Goal: Information Seeking & Learning: Find specific page/section

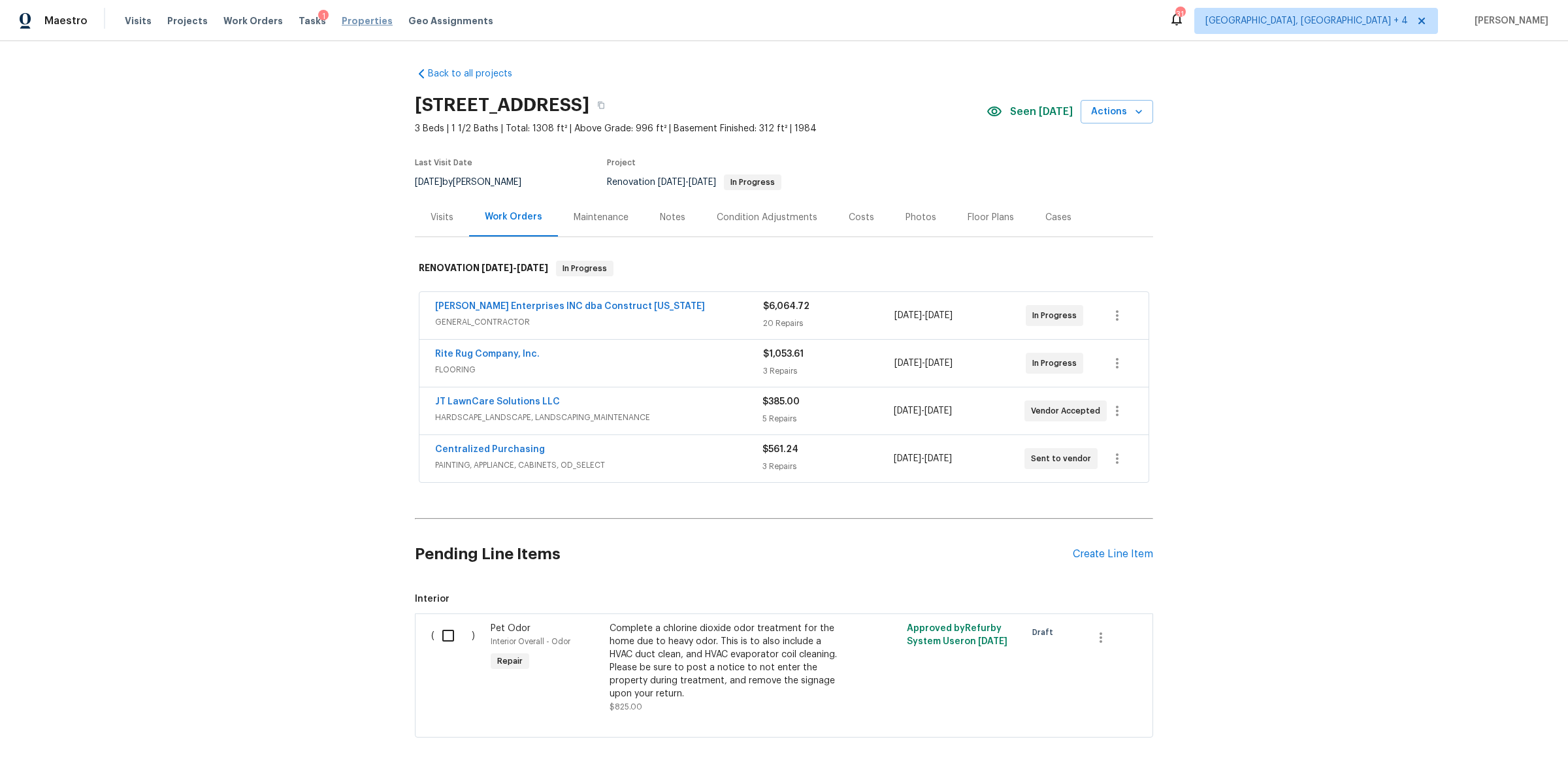
click at [346, 17] on span "Properties" at bounding box center [367, 21] width 51 height 13
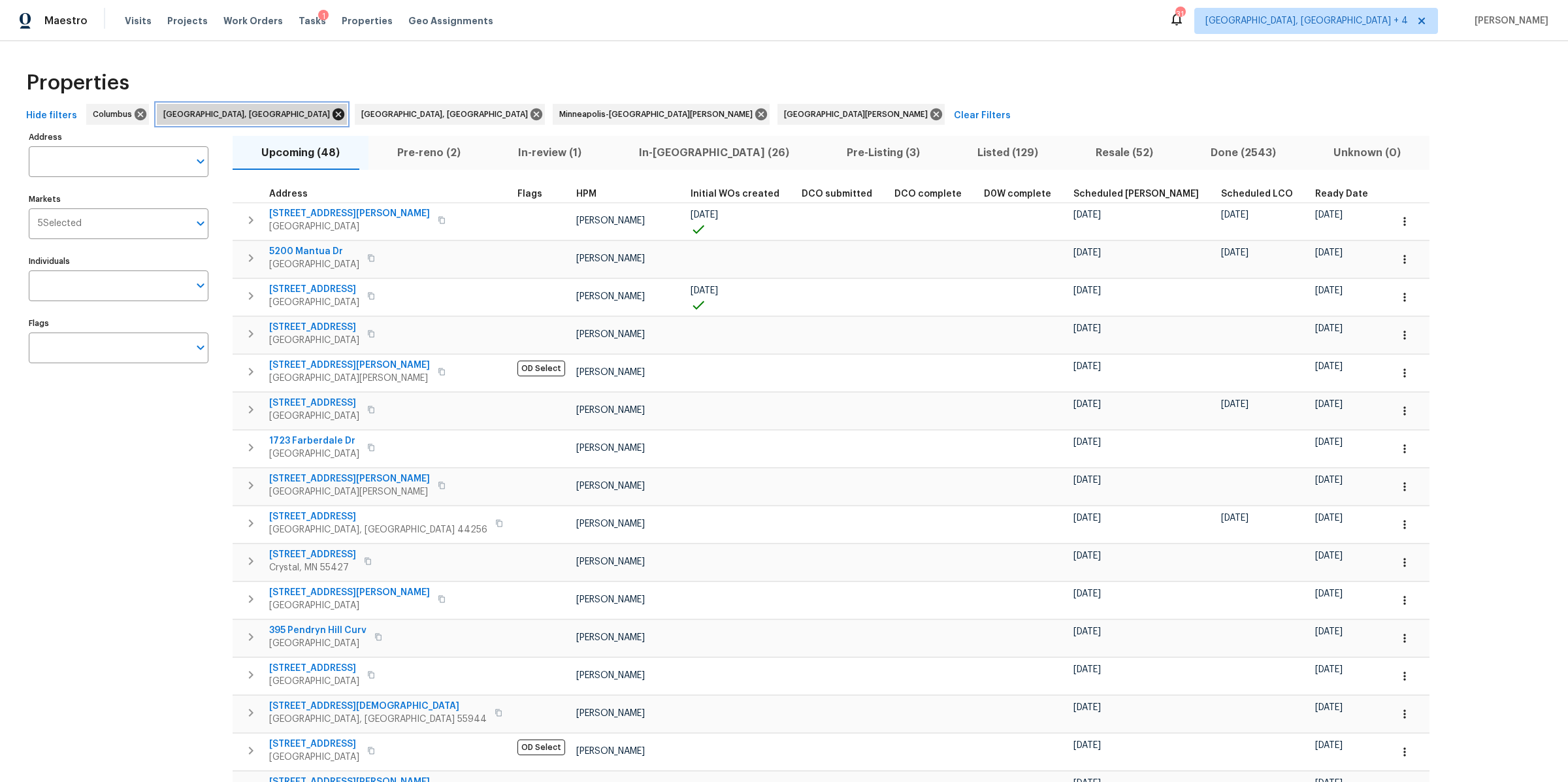
click at [331, 115] on icon at bounding box center [338, 114] width 14 height 14
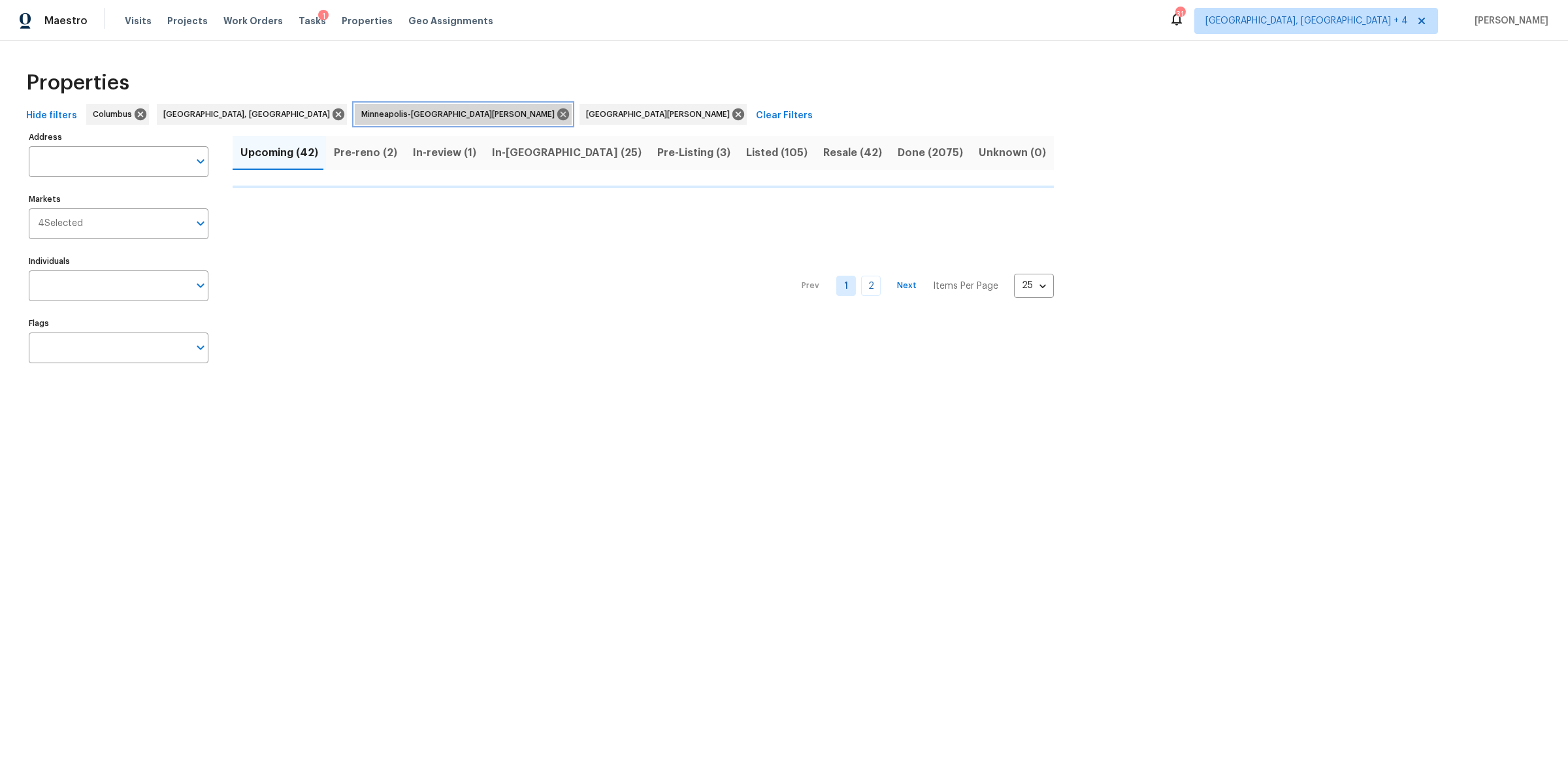
click at [355, 115] on div "Minneapolis-St. Paul" at bounding box center [463, 115] width 217 height 21
click at [332, 115] on icon at bounding box center [338, 115] width 12 height 12
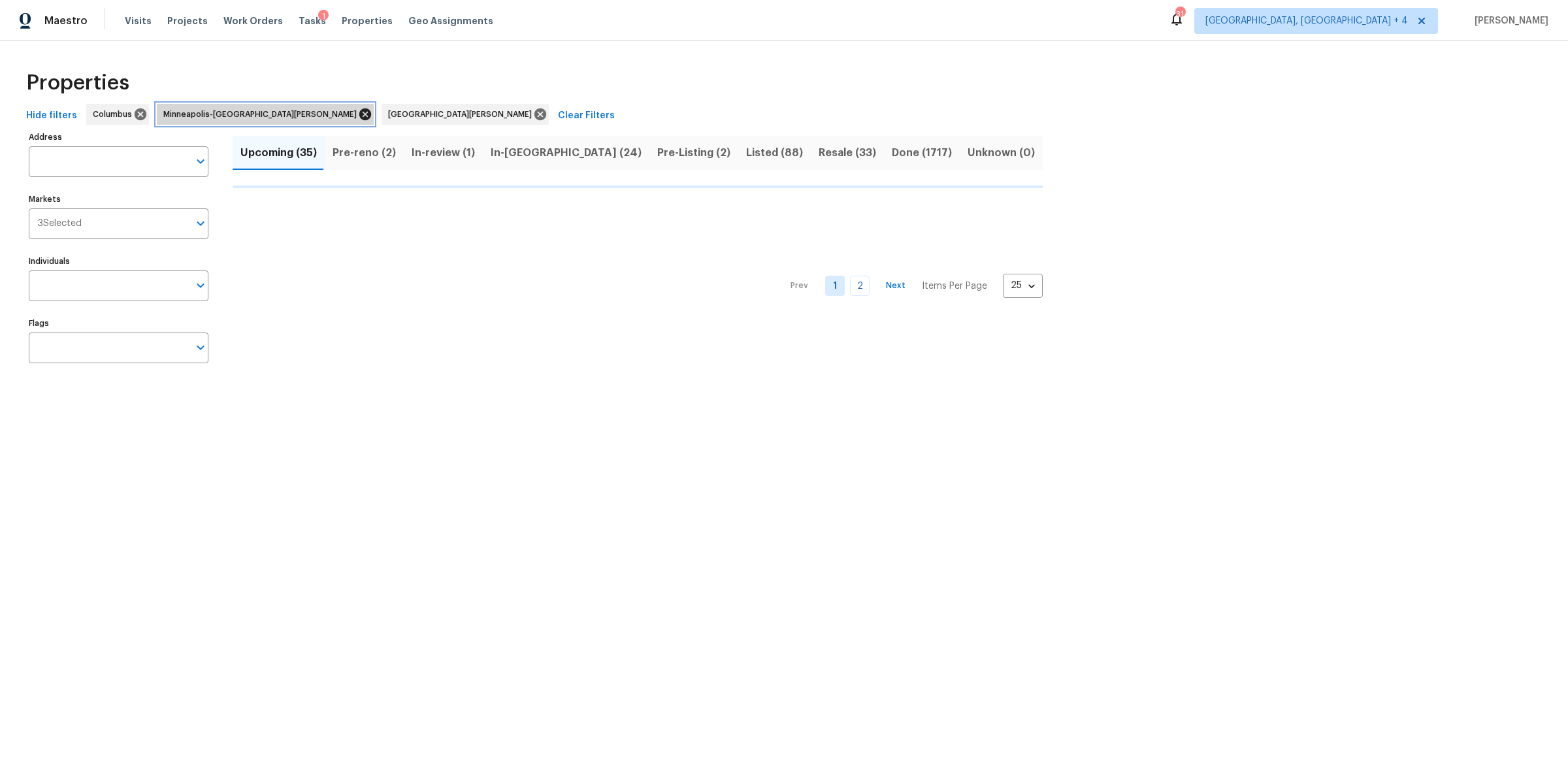
click at [358, 118] on icon at bounding box center [364, 114] width 14 height 14
click at [308, 115] on icon at bounding box center [315, 114] width 14 height 14
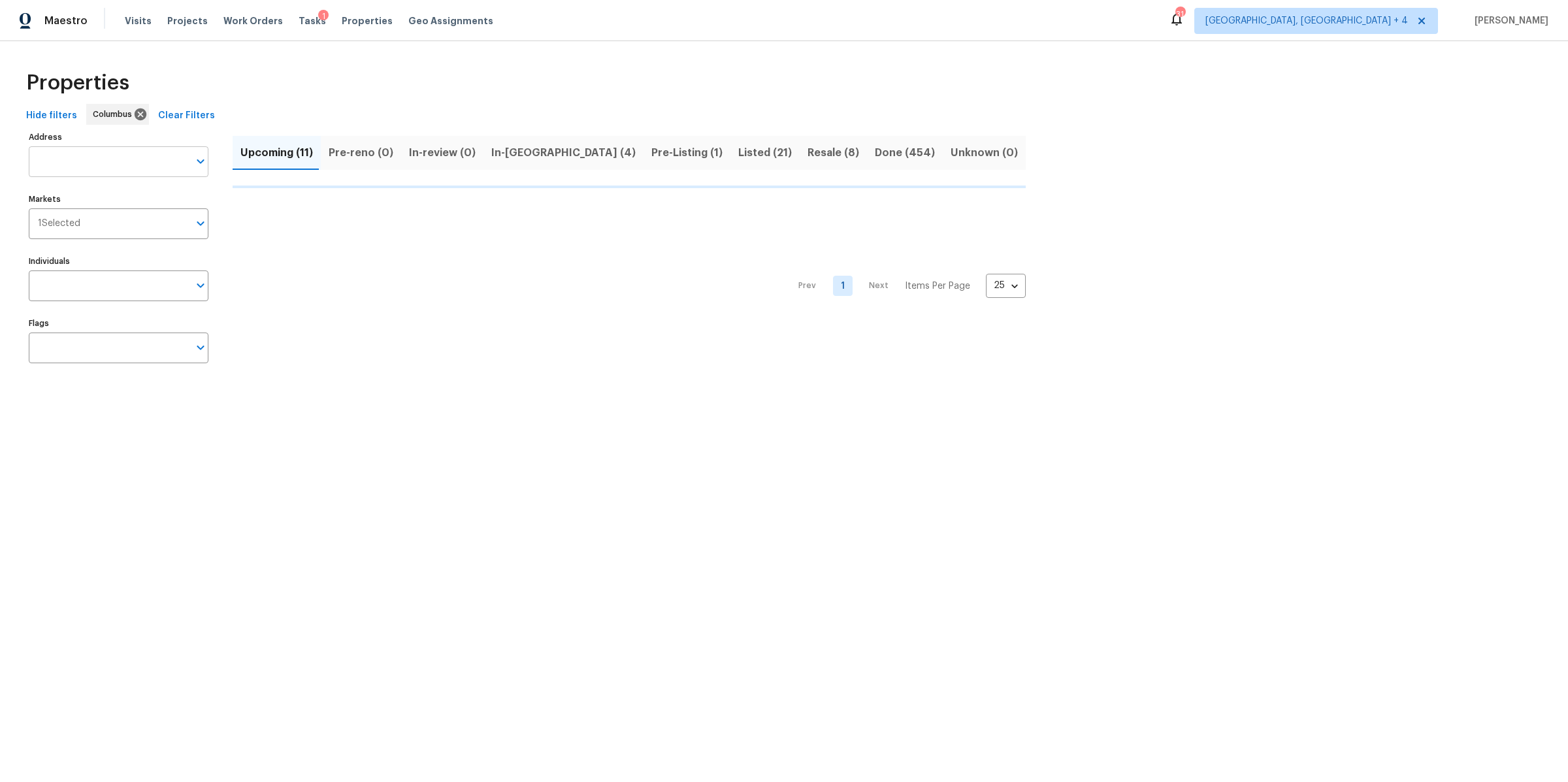
click at [147, 151] on input "Address" at bounding box center [109, 161] width 160 height 31
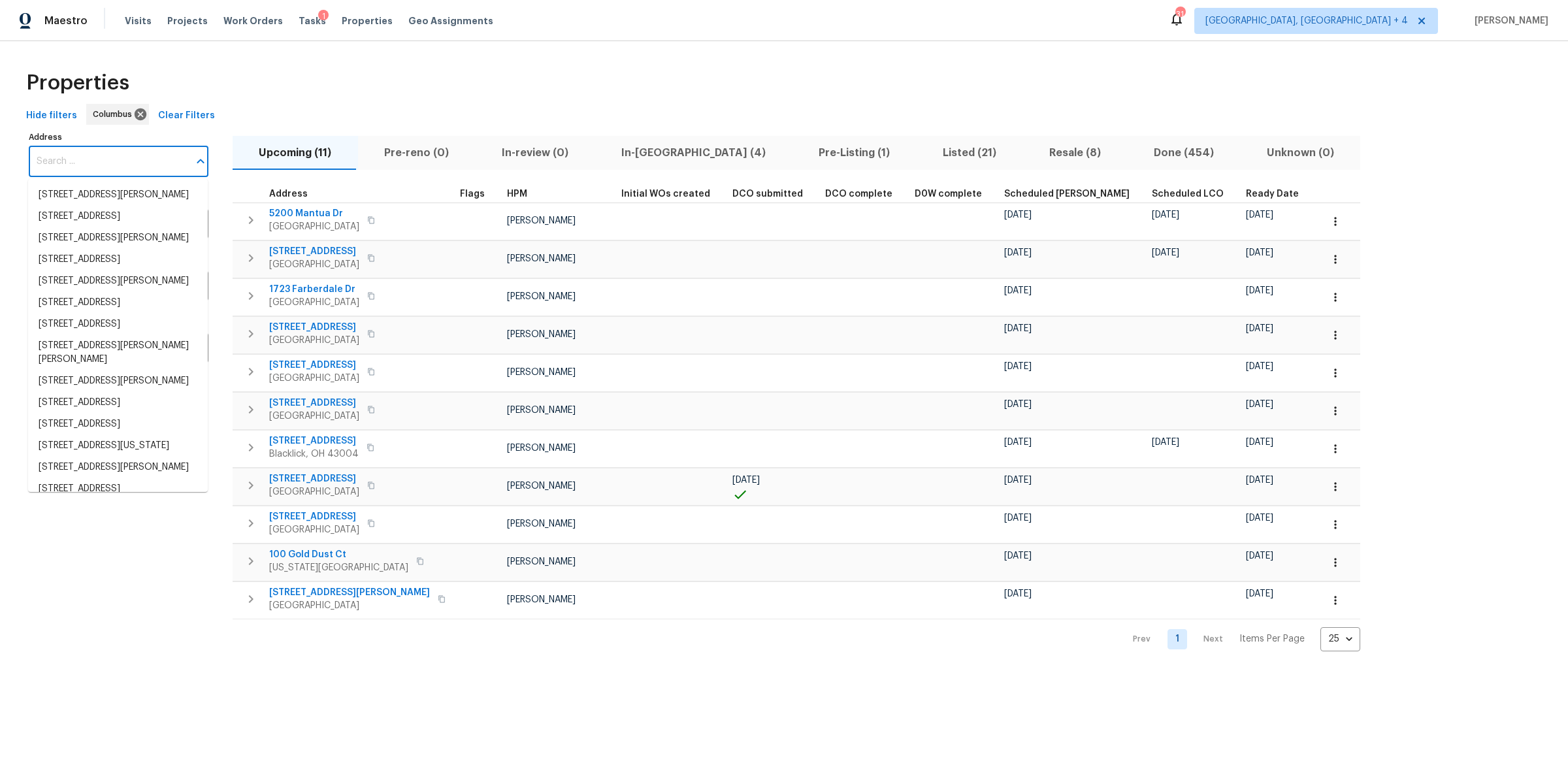
click at [147, 151] on input "Address" at bounding box center [109, 161] width 160 height 31
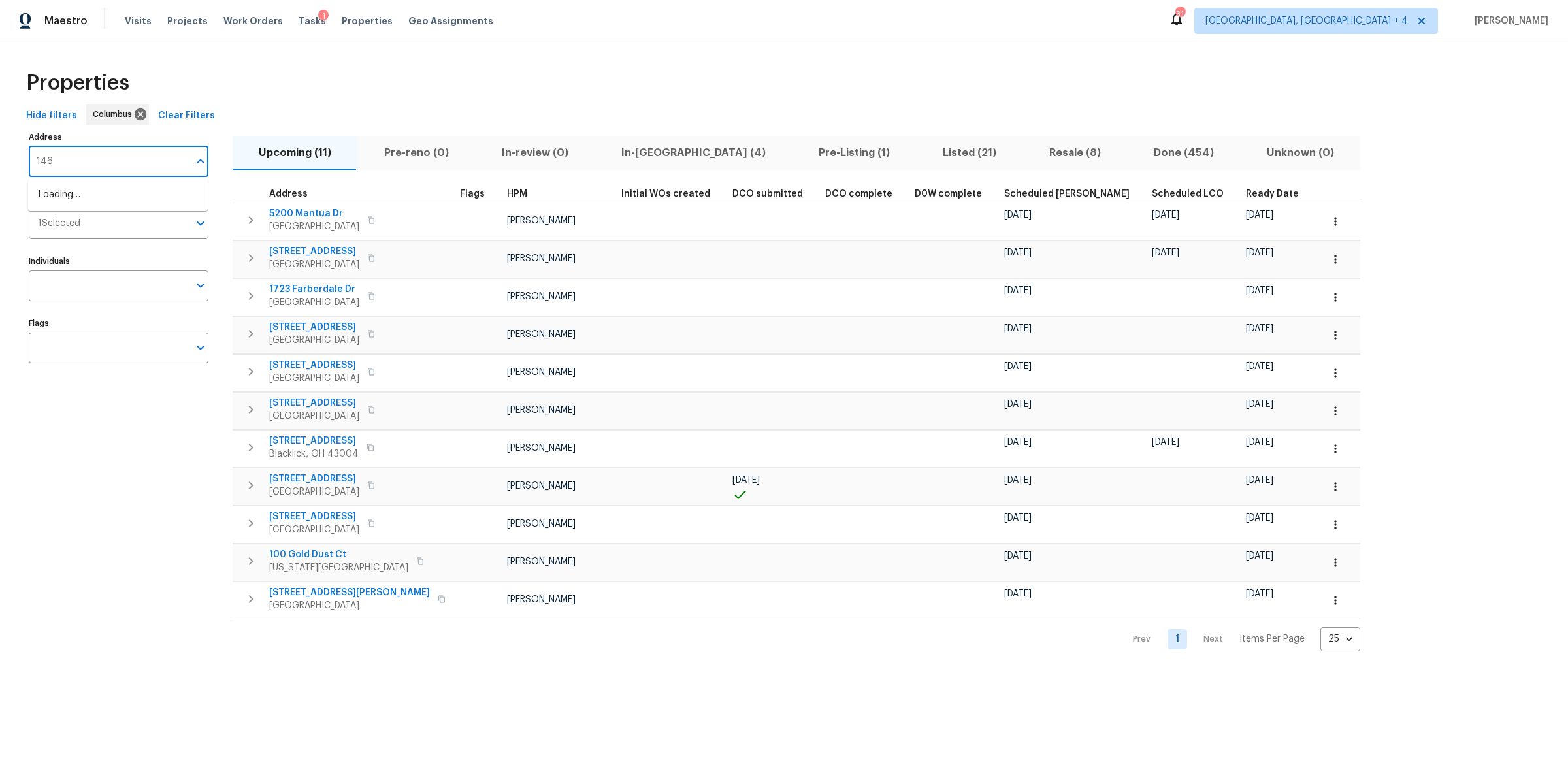
type input "1468"
click at [126, 192] on li "1468 E Whittier St Columbus OH 43206" at bounding box center [117, 194] width 179 height 22
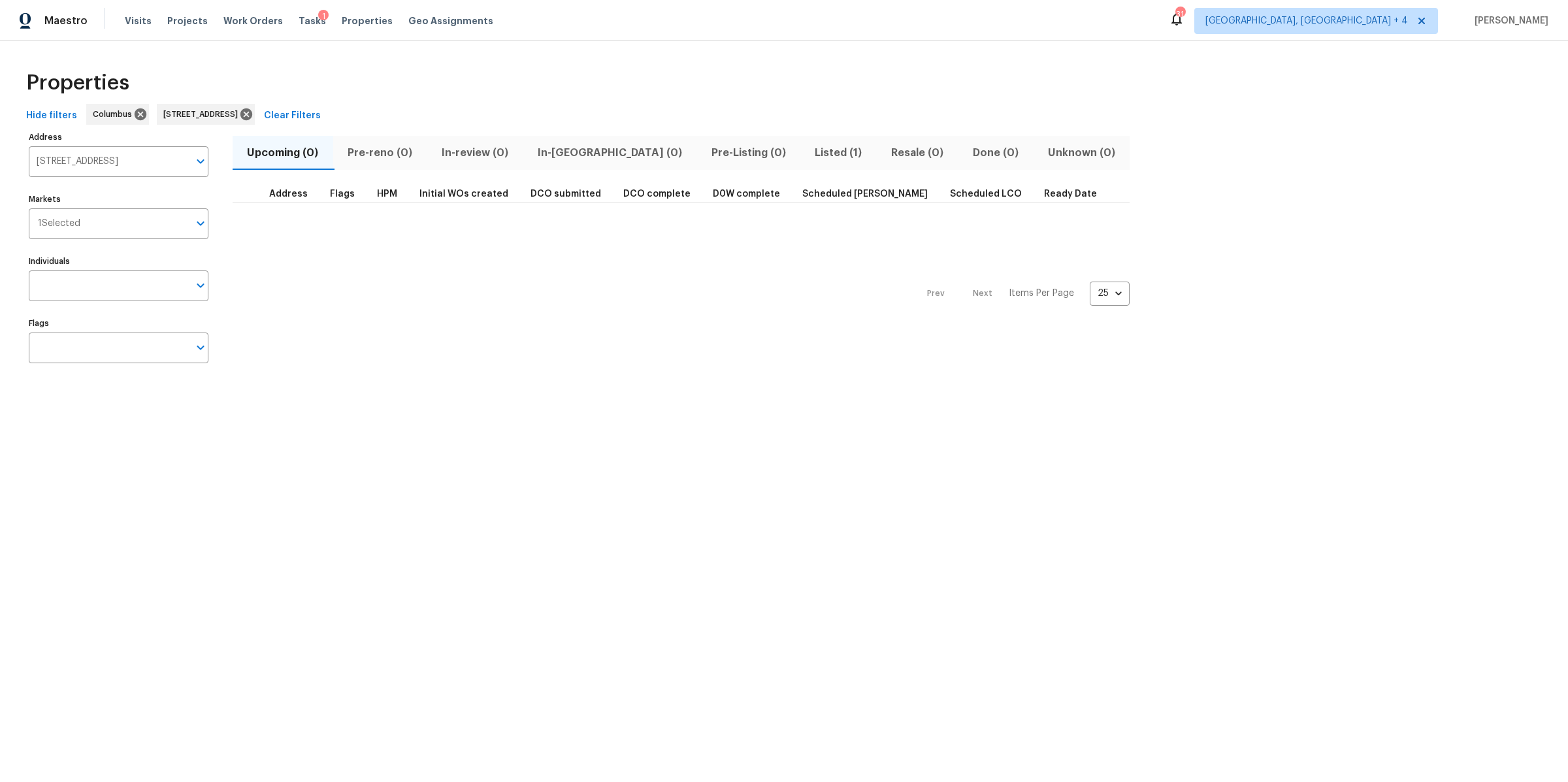
click at [800, 162] on button "Listed (1)" at bounding box center [838, 153] width 76 height 34
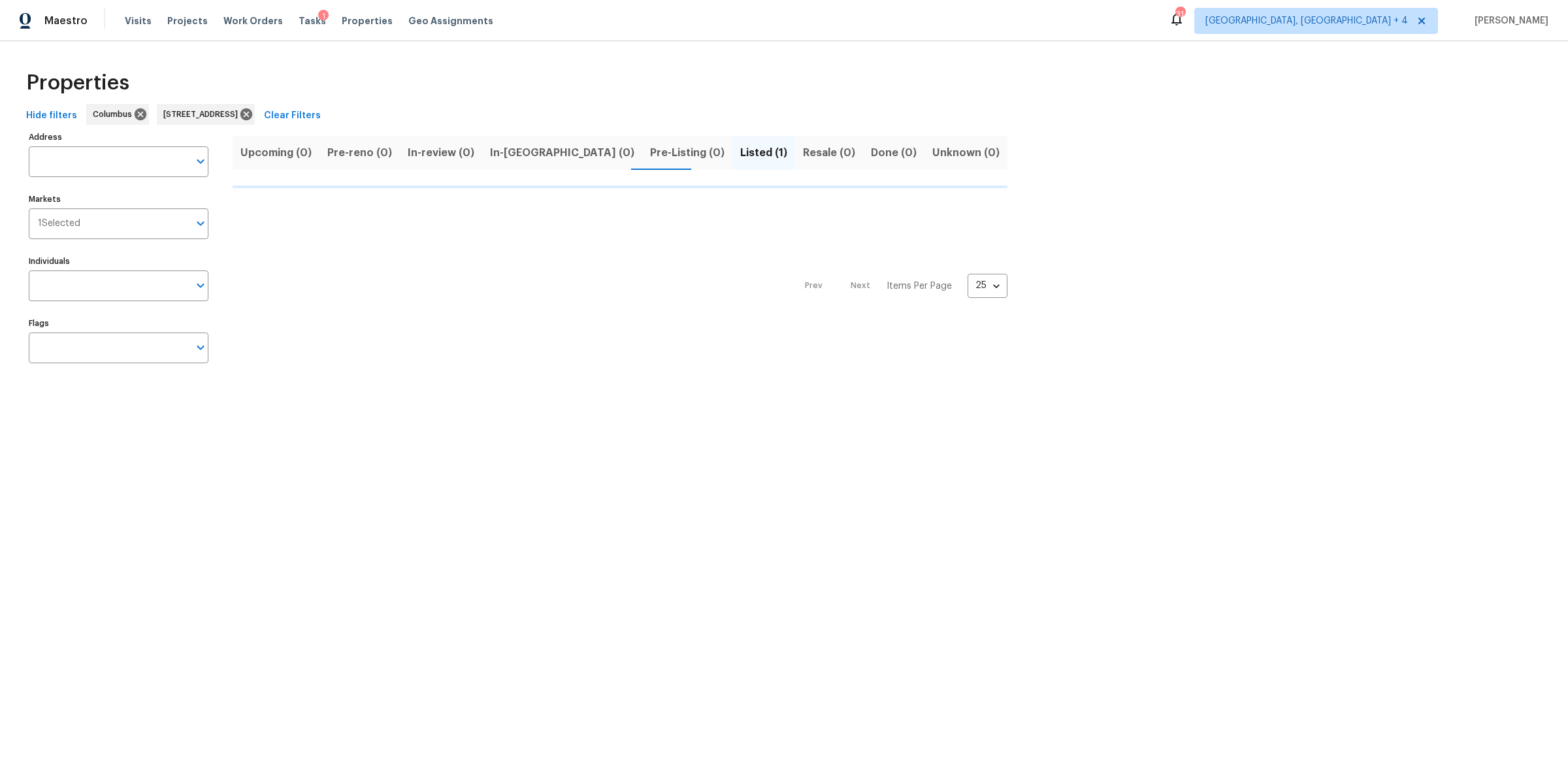
type input "1468 E Whittier St Columbus OH 43206"
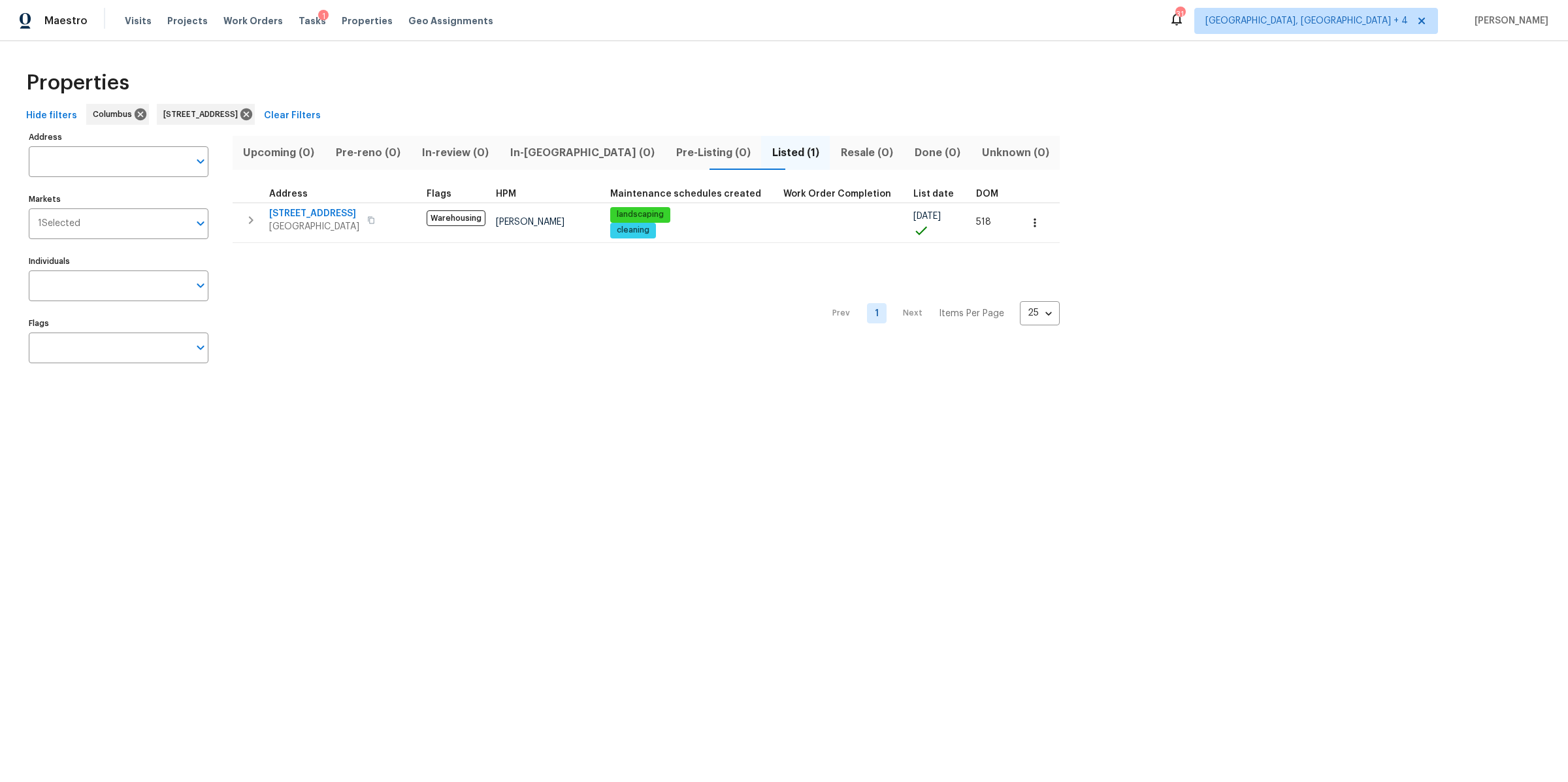
type input "1468 E Whittier St Columbus OH 43206"
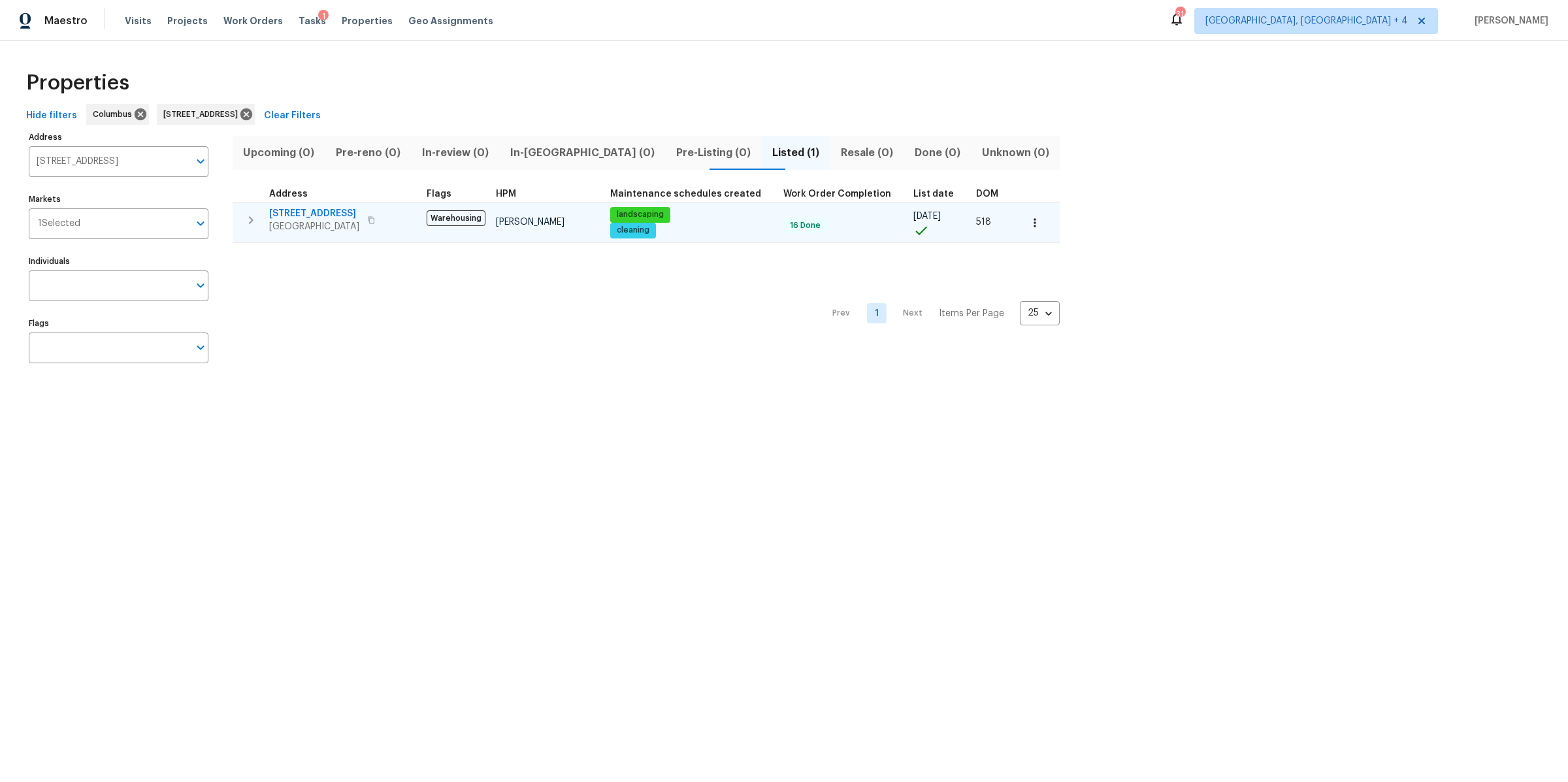
click at [289, 210] on span "1468 E Whittier St" at bounding box center [315, 214] width 90 height 13
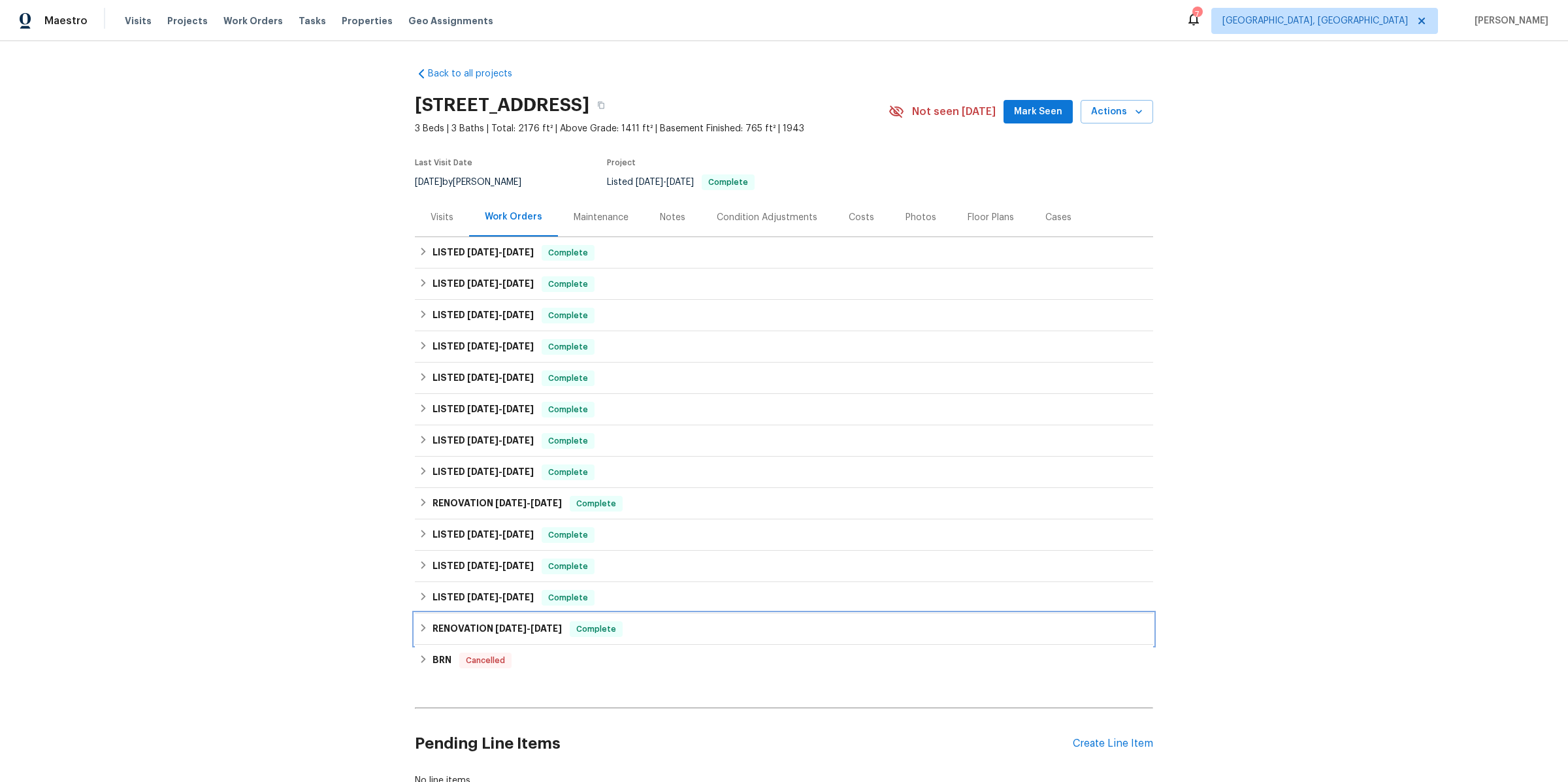
click at [460, 625] on h6 "RENOVATION 1/8/24 - 1/17/24" at bounding box center [498, 629] width 130 height 16
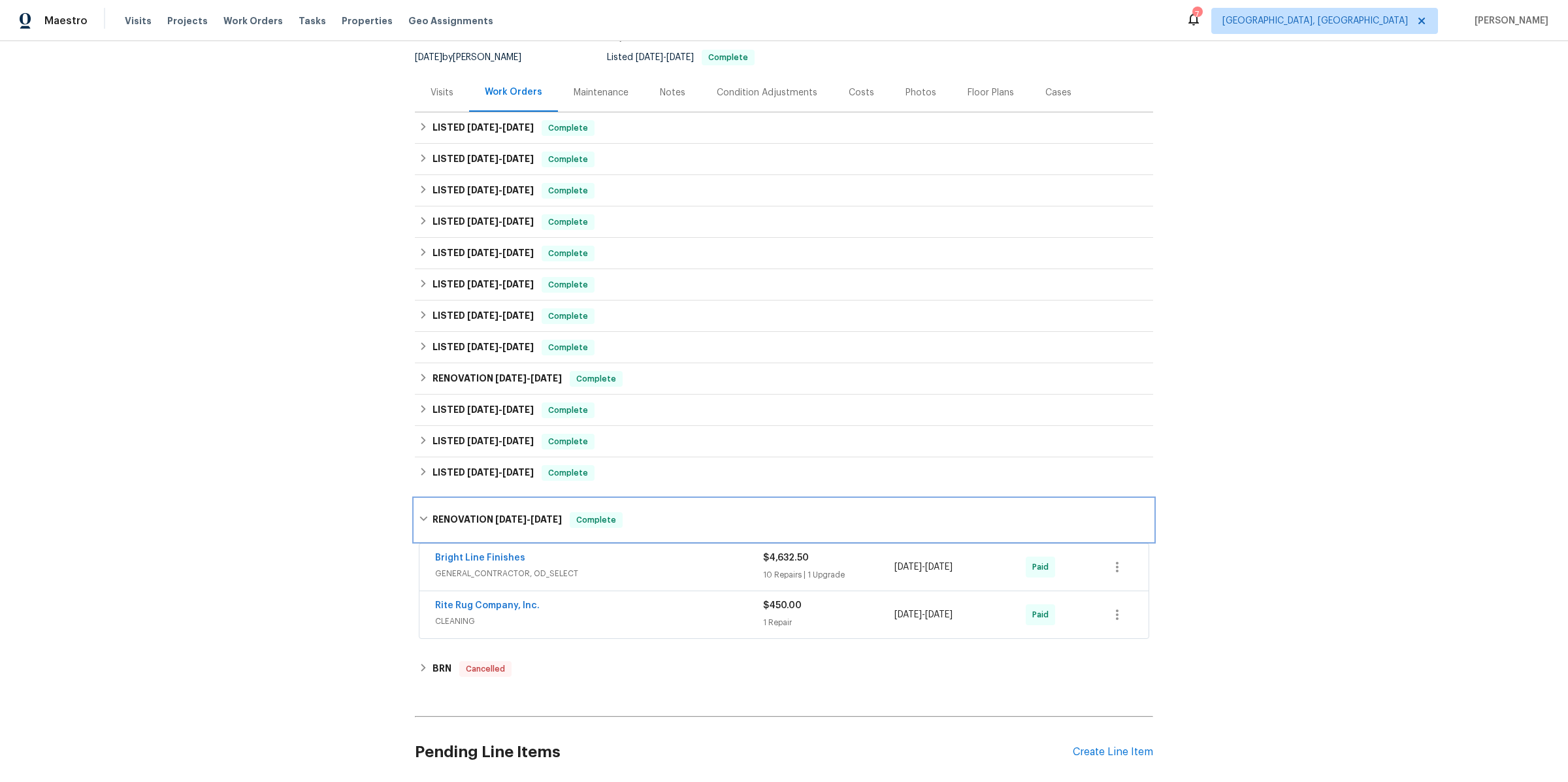
scroll to position [131, 0]
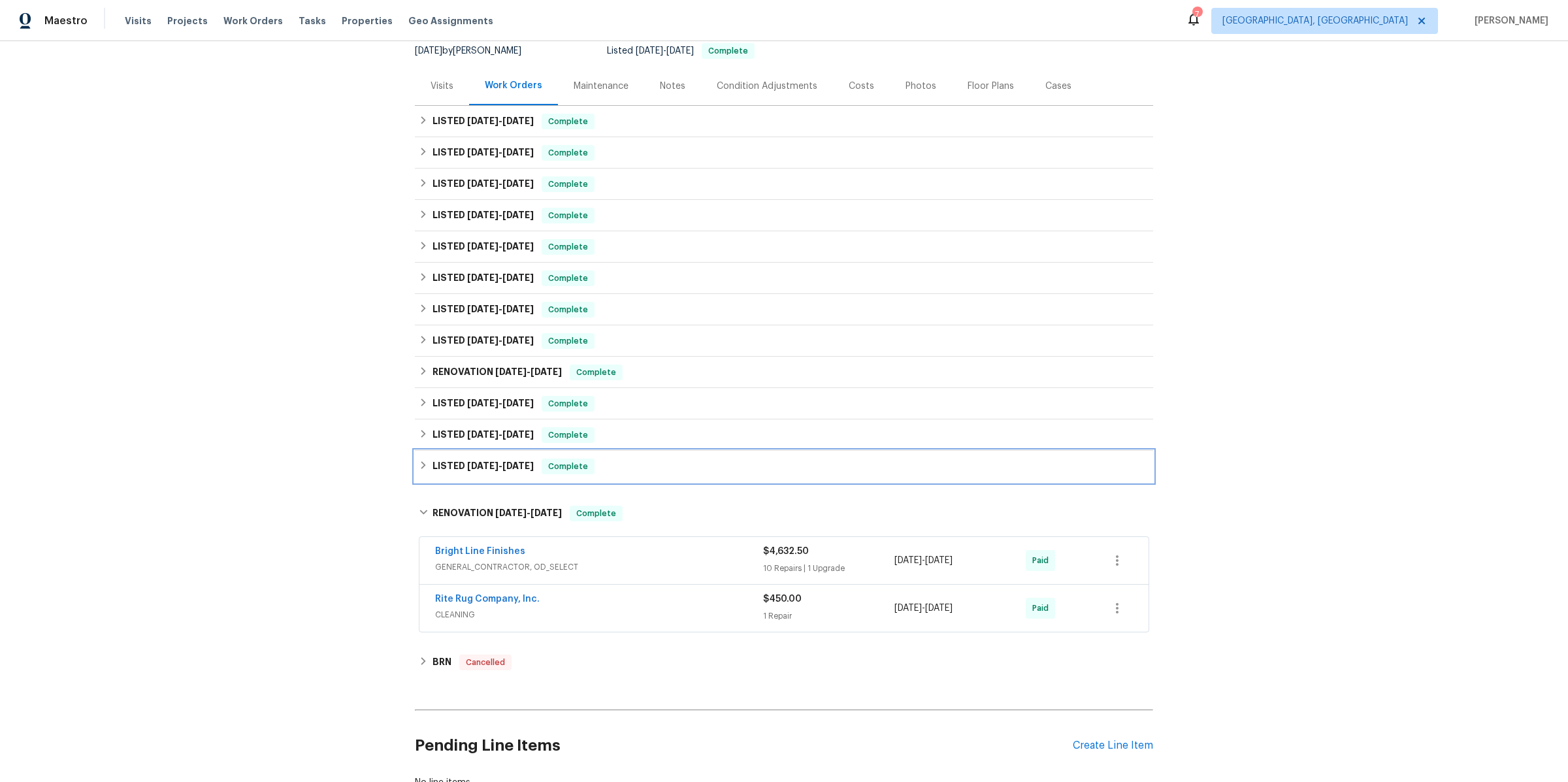
click at [486, 469] on h6 "LISTED 3/22/24 - 3/23/24" at bounding box center [484, 466] width 101 height 16
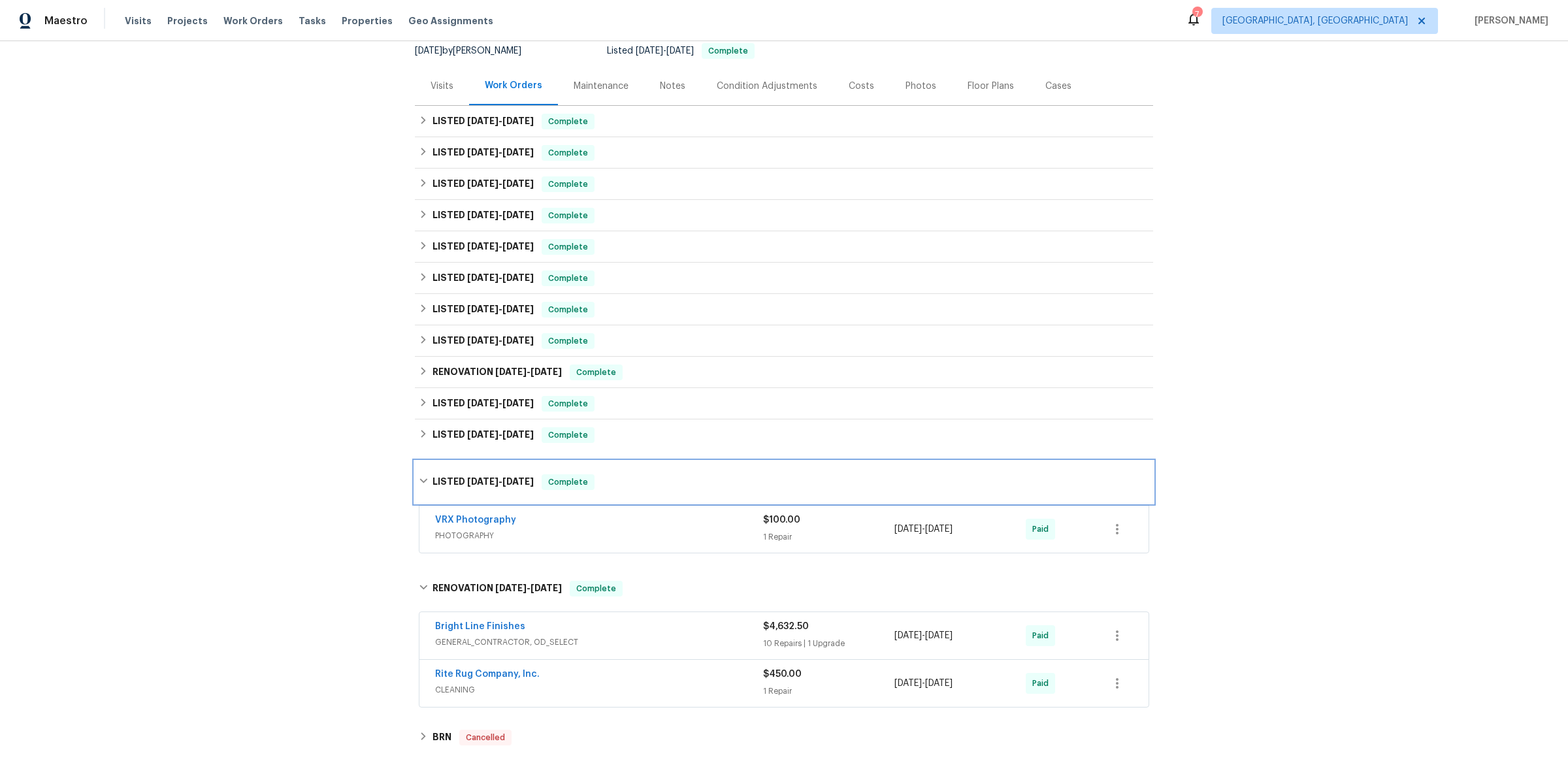
scroll to position [0, 0]
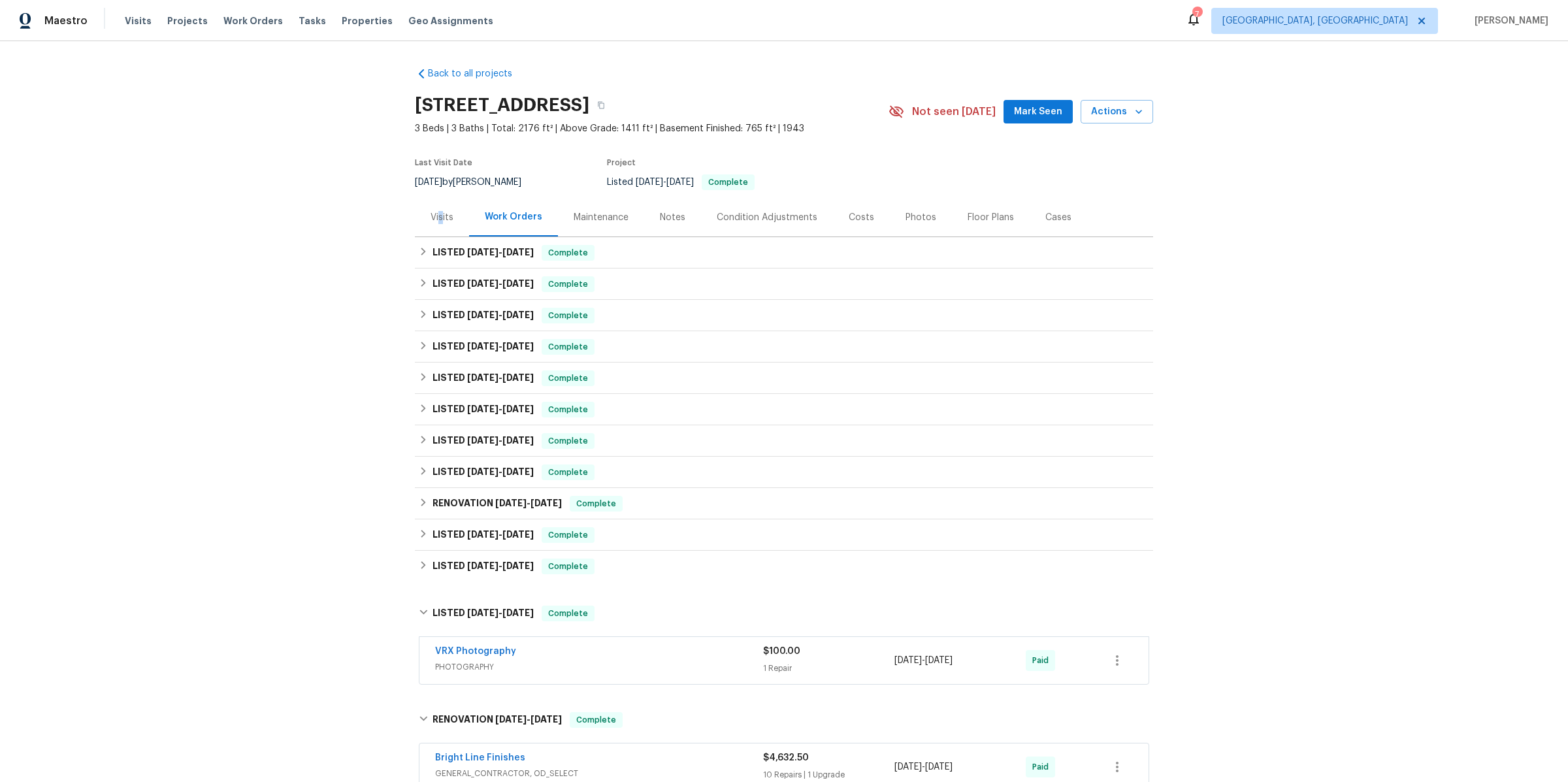
click at [441, 214] on div "Visits" at bounding box center [442, 218] width 23 height 13
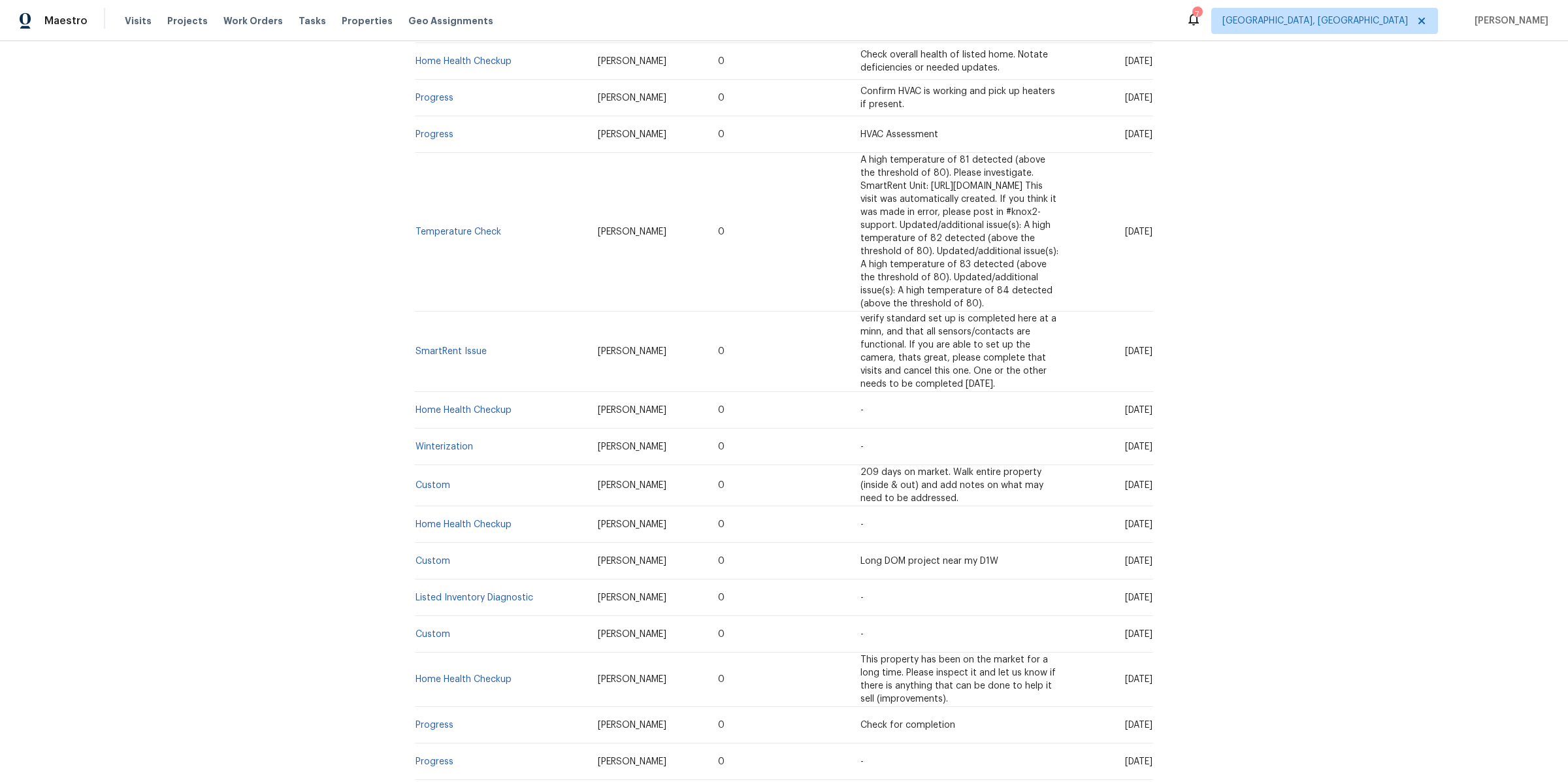
scroll to position [1453, 0]
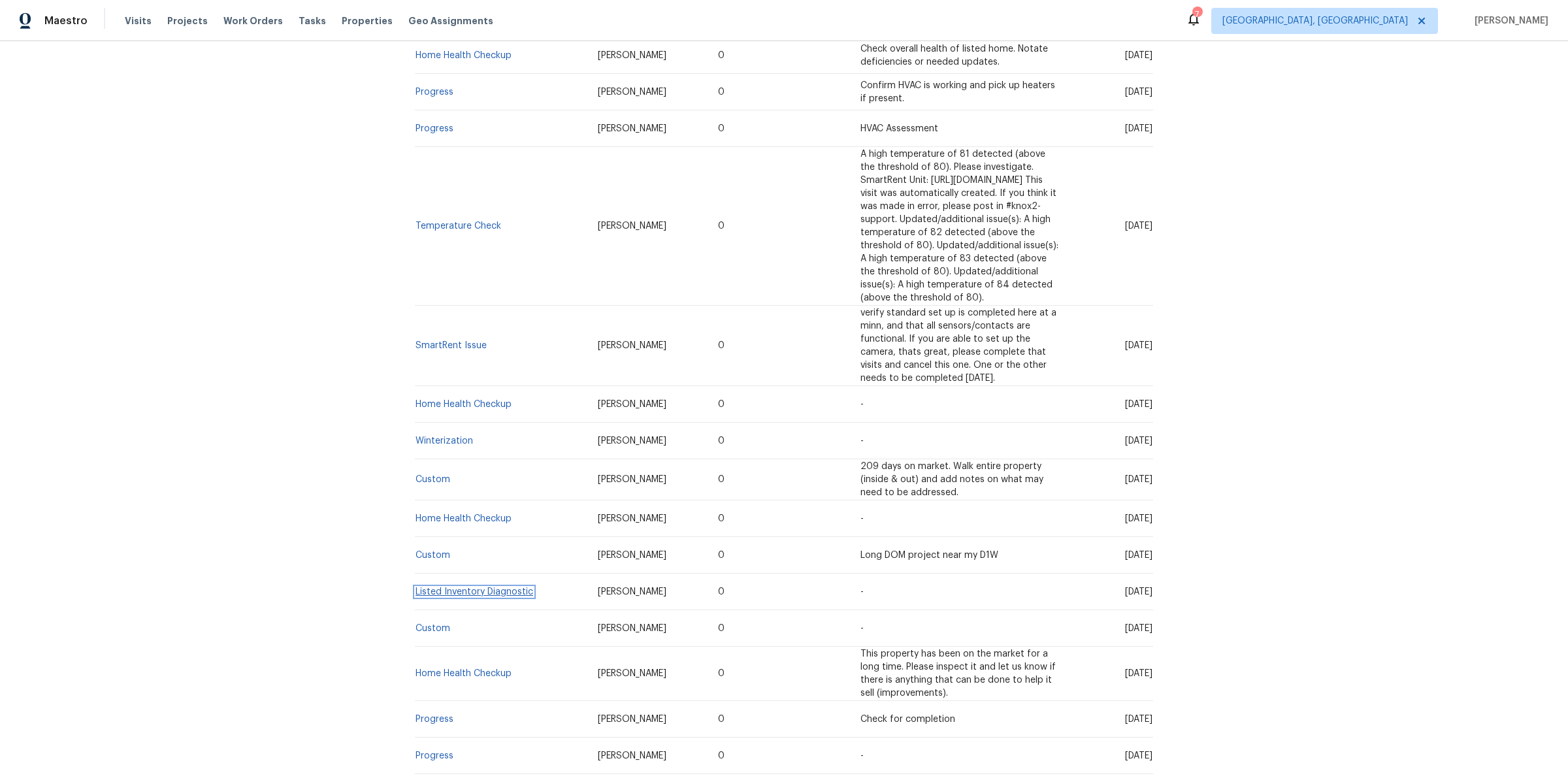
click at [438, 588] on link "Listed Inventory Diagnostic" at bounding box center [474, 592] width 117 height 9
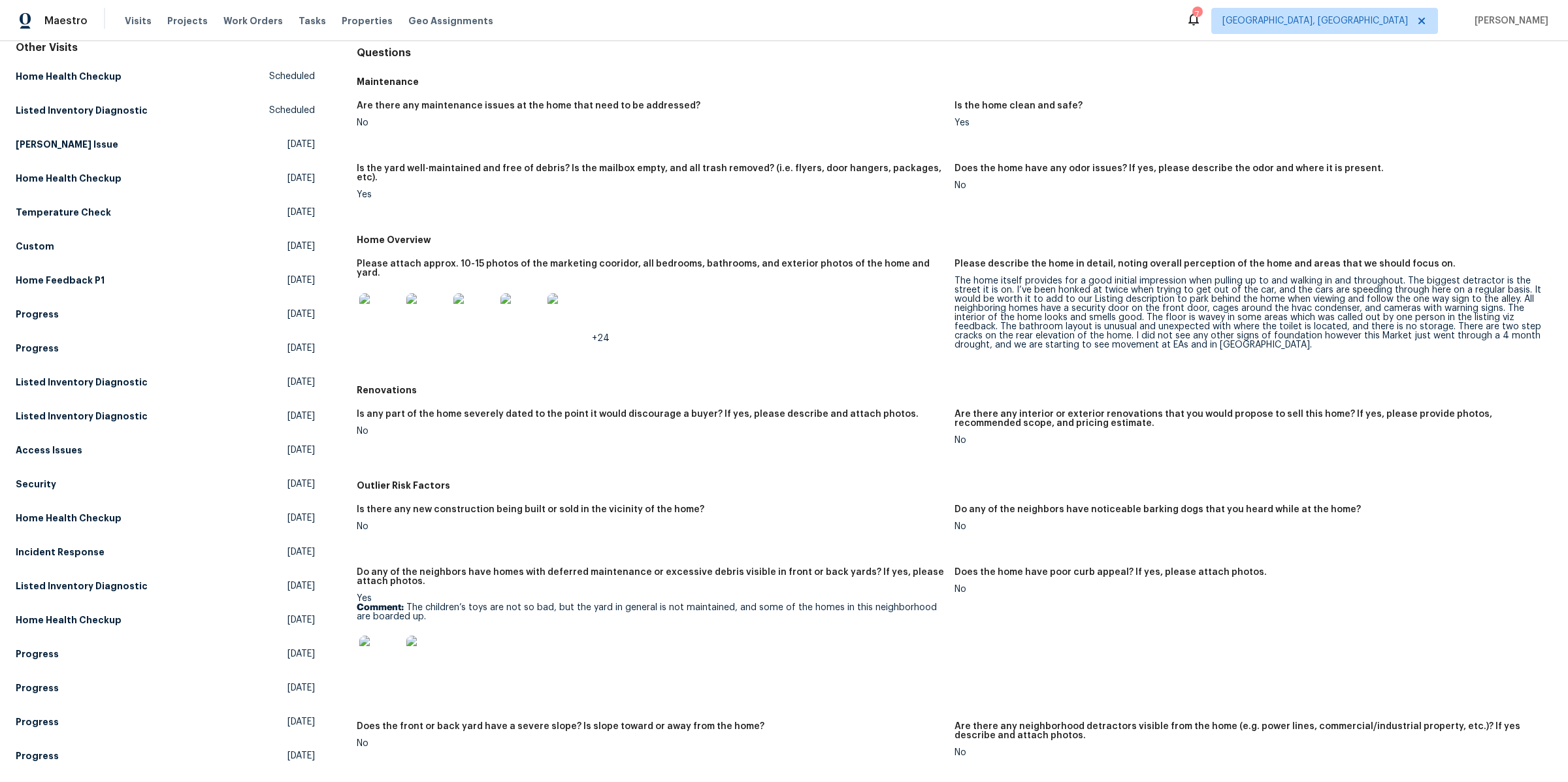
scroll to position [135, 0]
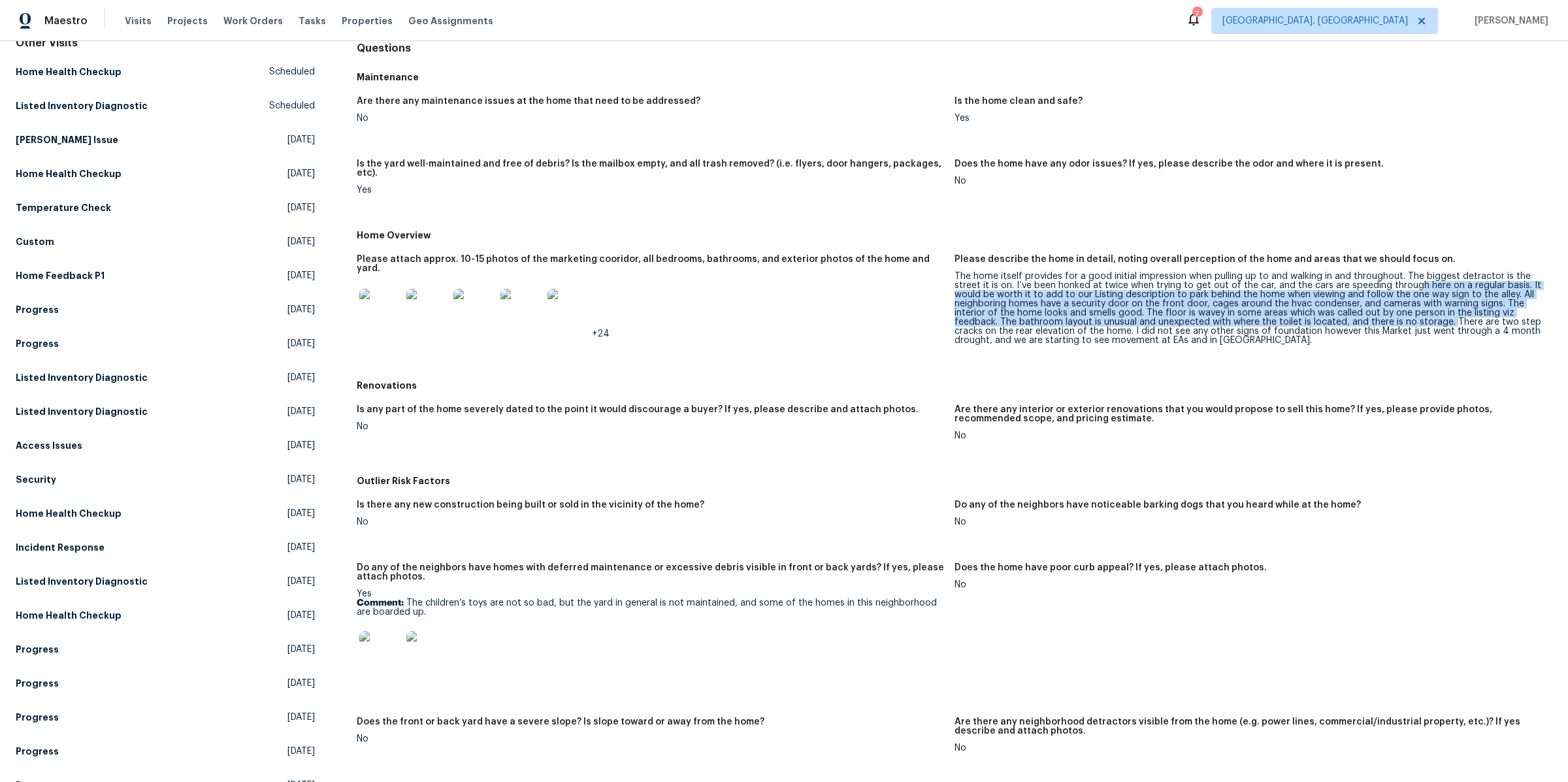
drag, startPoint x: 1410, startPoint y: 274, endPoint x: 1449, endPoint y: 312, distance: 54.5
click at [1449, 312] on div "The home itself provides for a good initial impression when pulling up to and w…" at bounding box center [1249, 308] width 588 height 73
drag, startPoint x: 1446, startPoint y: 312, endPoint x: 1400, endPoint y: 266, distance: 65.1
click at [1400, 271] on div "The home itself provides for a good initial impression when pulling up to and w…" at bounding box center [1249, 308] width 588 height 73
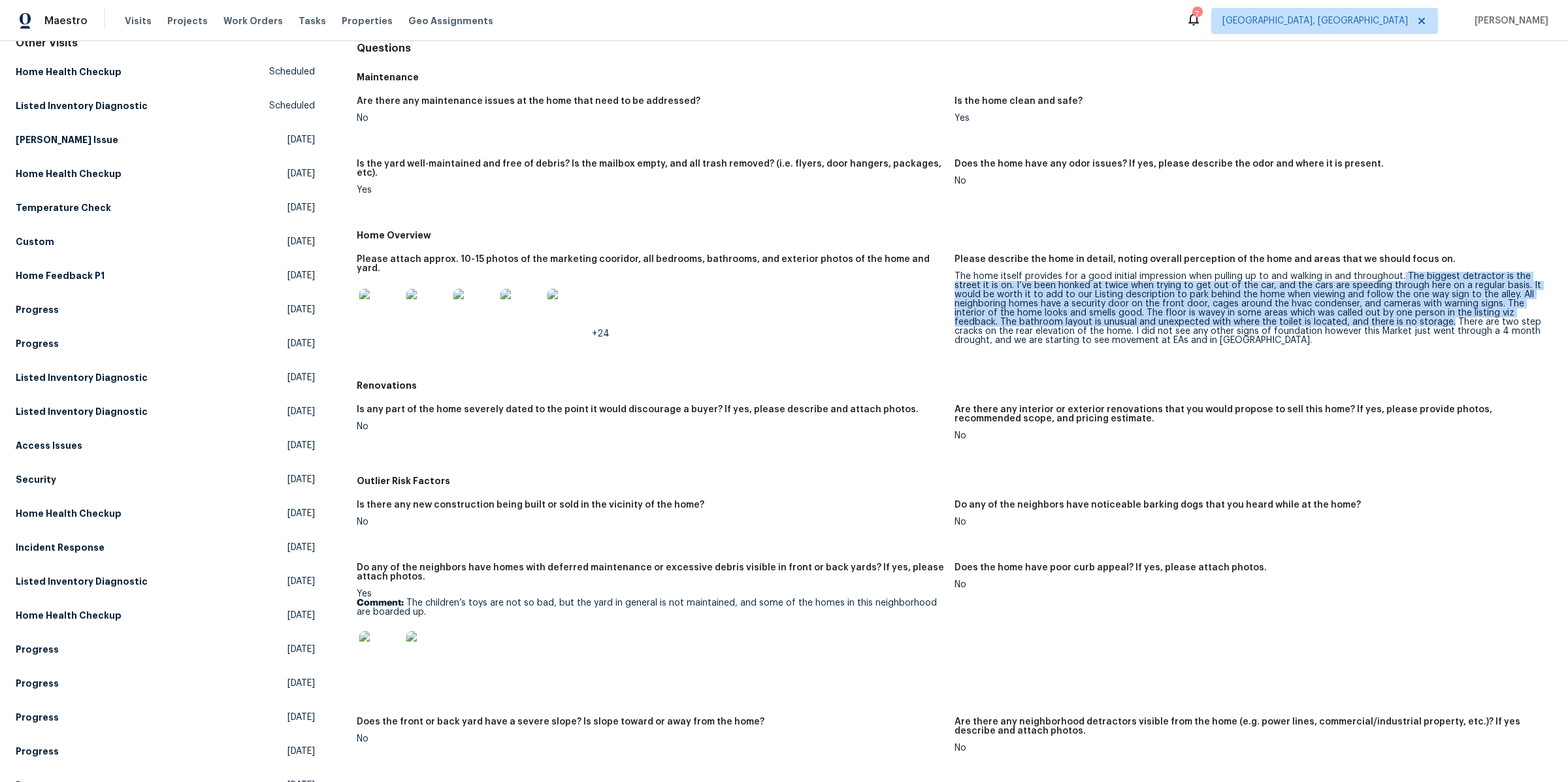
copy div "The biggest detractor is the street it is on. I’ve been honked at twice when tr…"
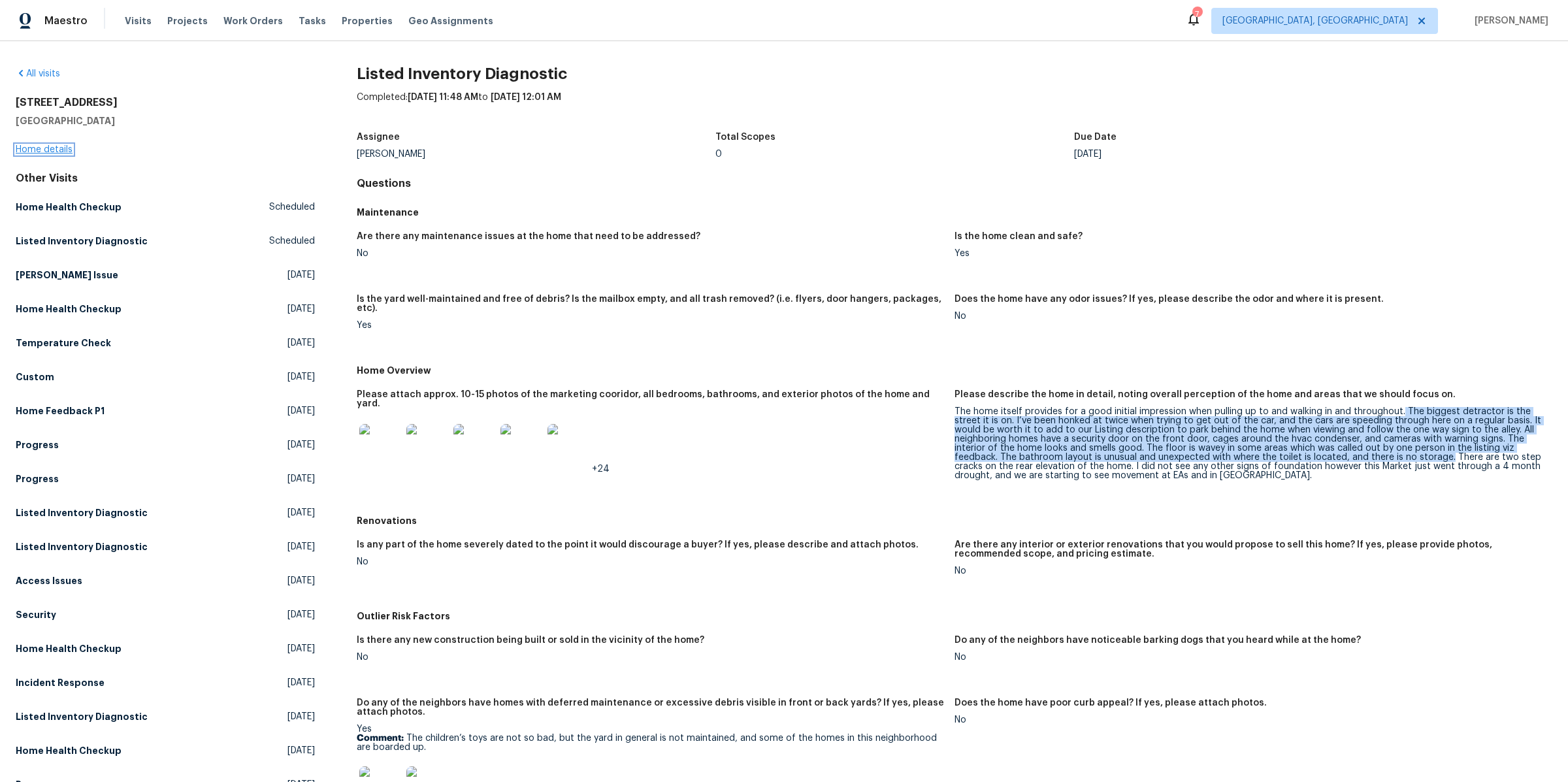
click at [52, 149] on link "Home details" at bounding box center [44, 149] width 57 height 9
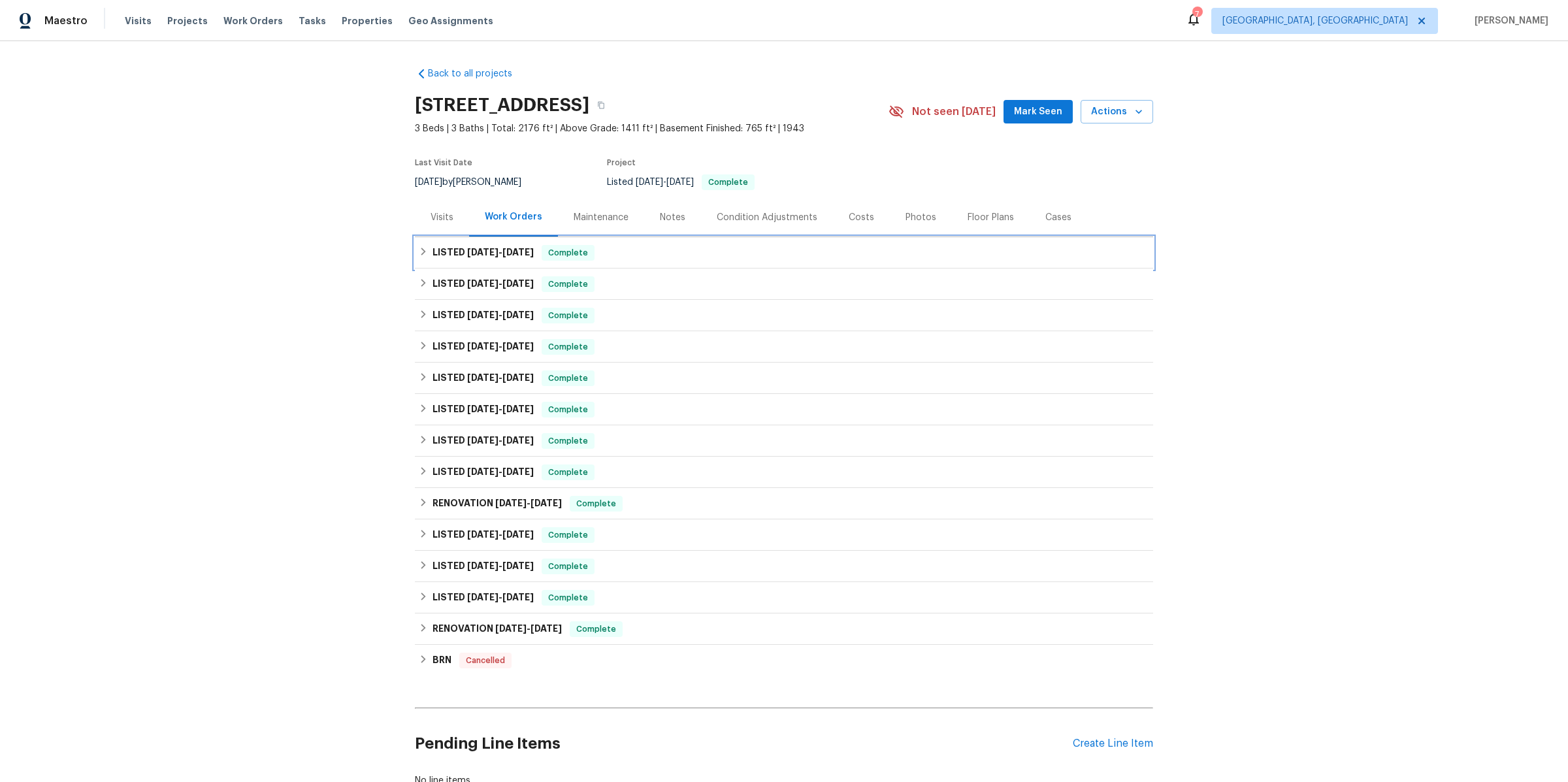
click at [484, 248] on span "7/17/25" at bounding box center [483, 253] width 31 height 9
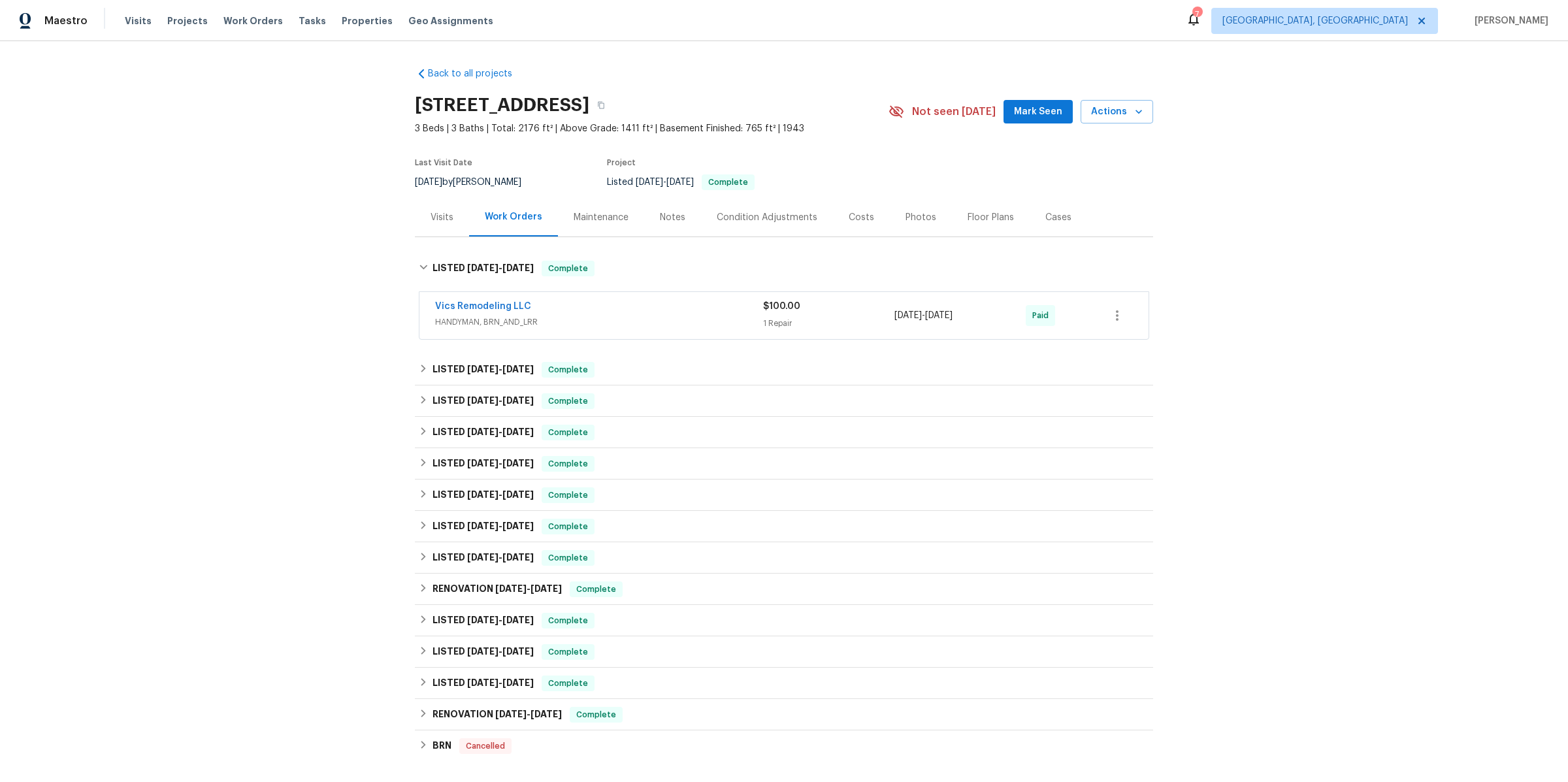
click at [630, 315] on span "HANDYMAN, BRN_AND_LRR" at bounding box center [598, 322] width 328 height 13
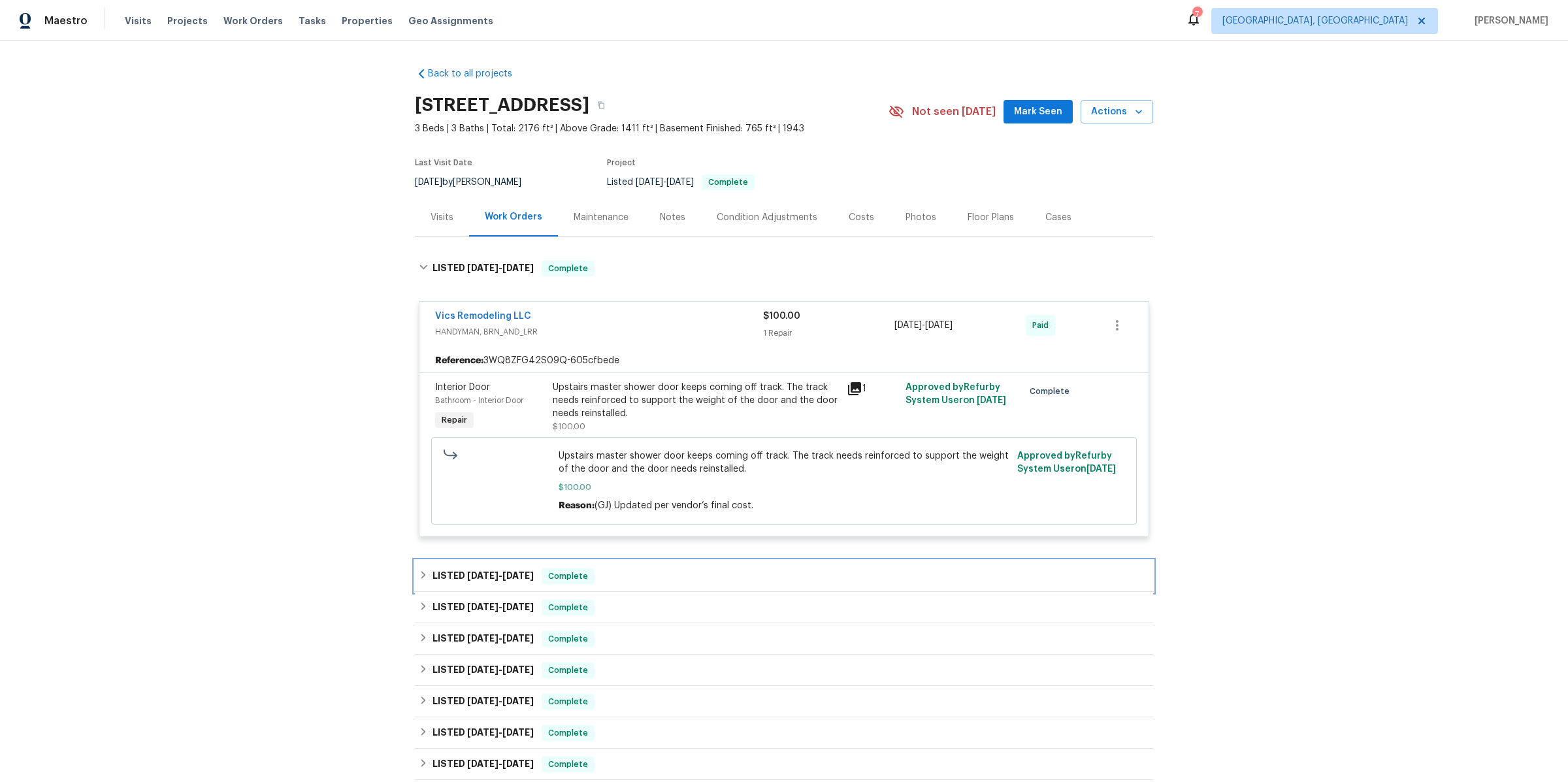
click at [471, 579] on h6 "LISTED 6/27/25 - 7/7/25" at bounding box center [484, 575] width 101 height 16
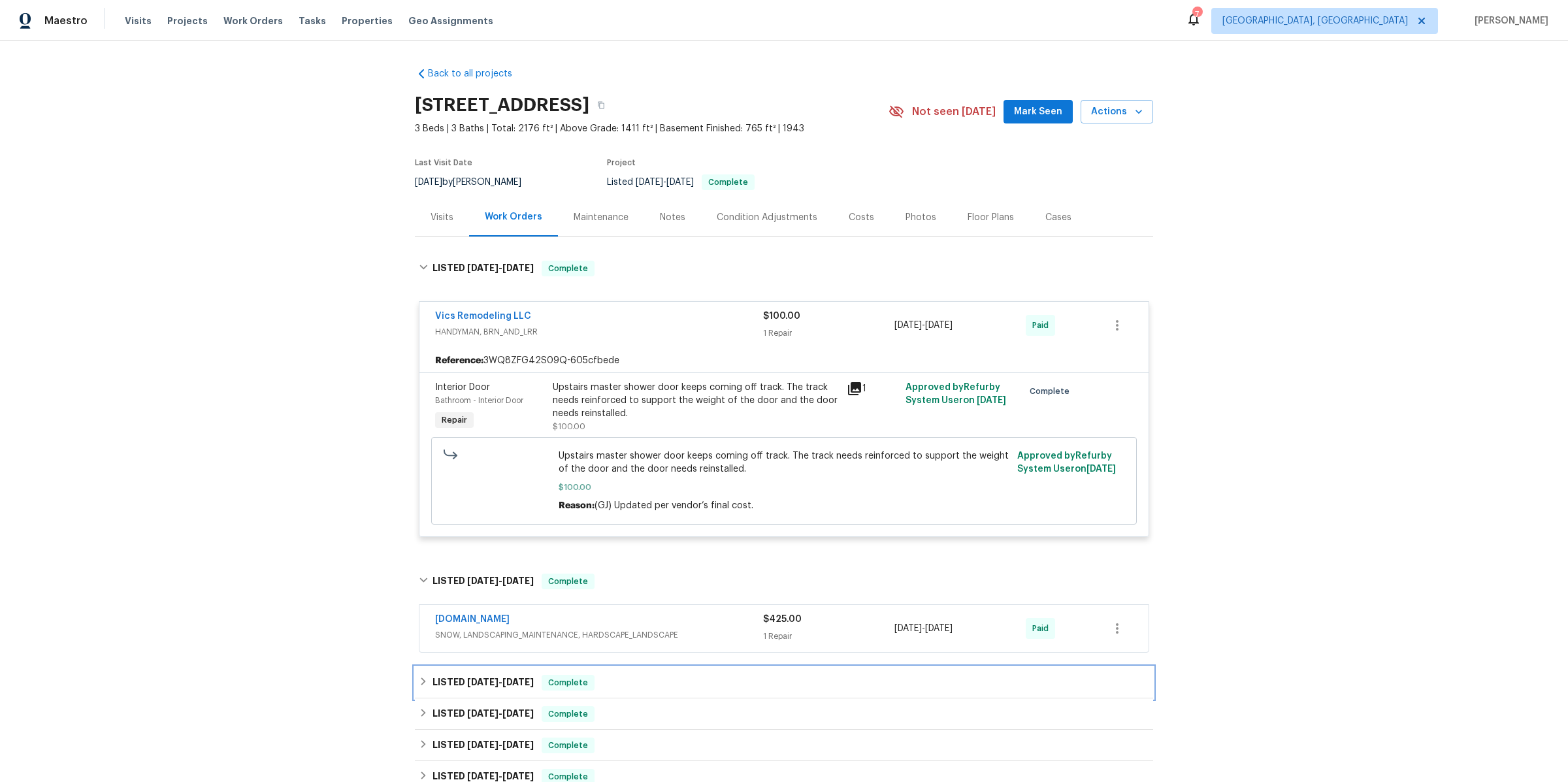
click at [456, 690] on div "LISTED 6/27/25 - 7/7/25 Complete" at bounding box center [784, 682] width 738 height 31
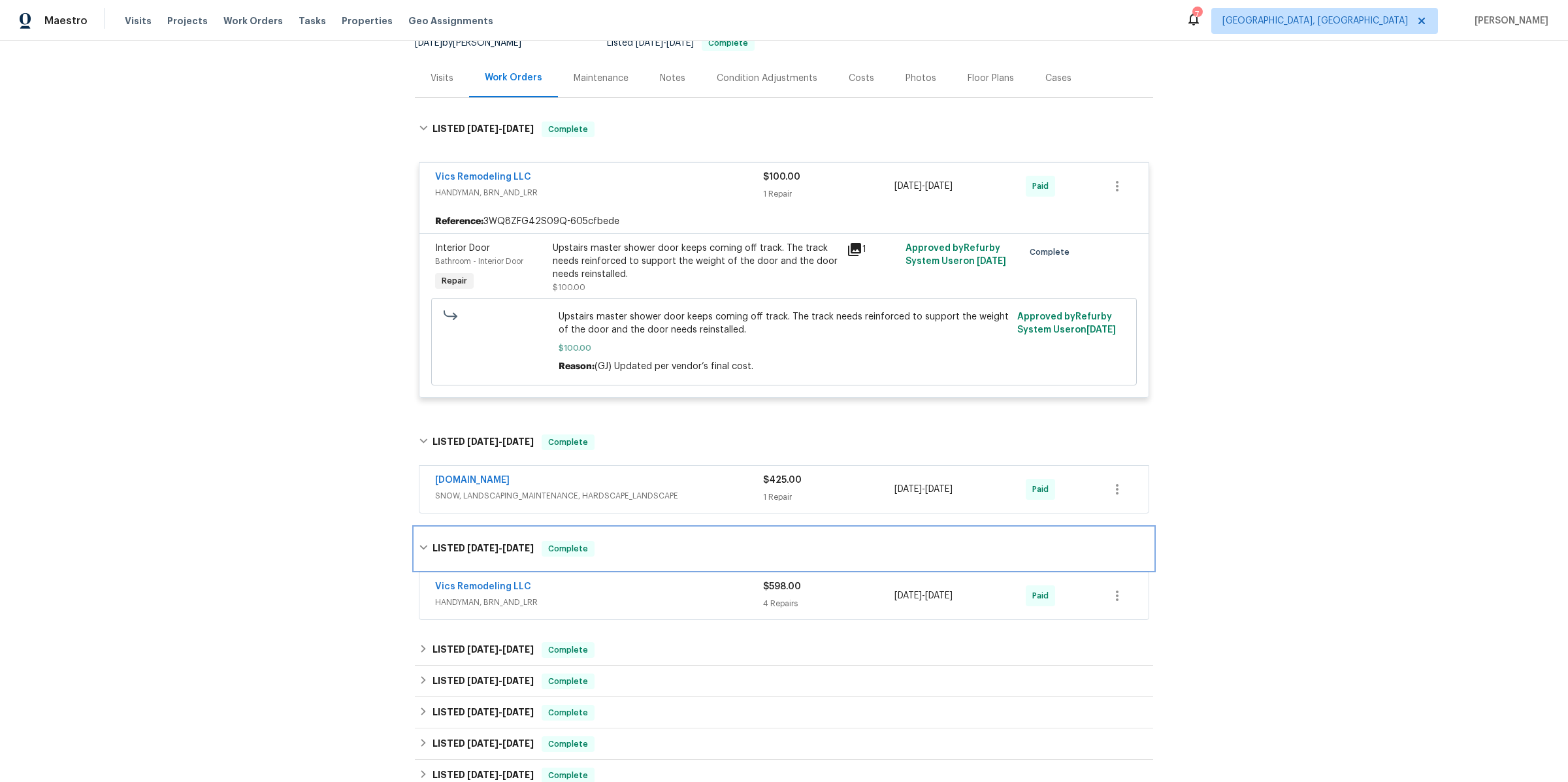
scroll to position [174, 0]
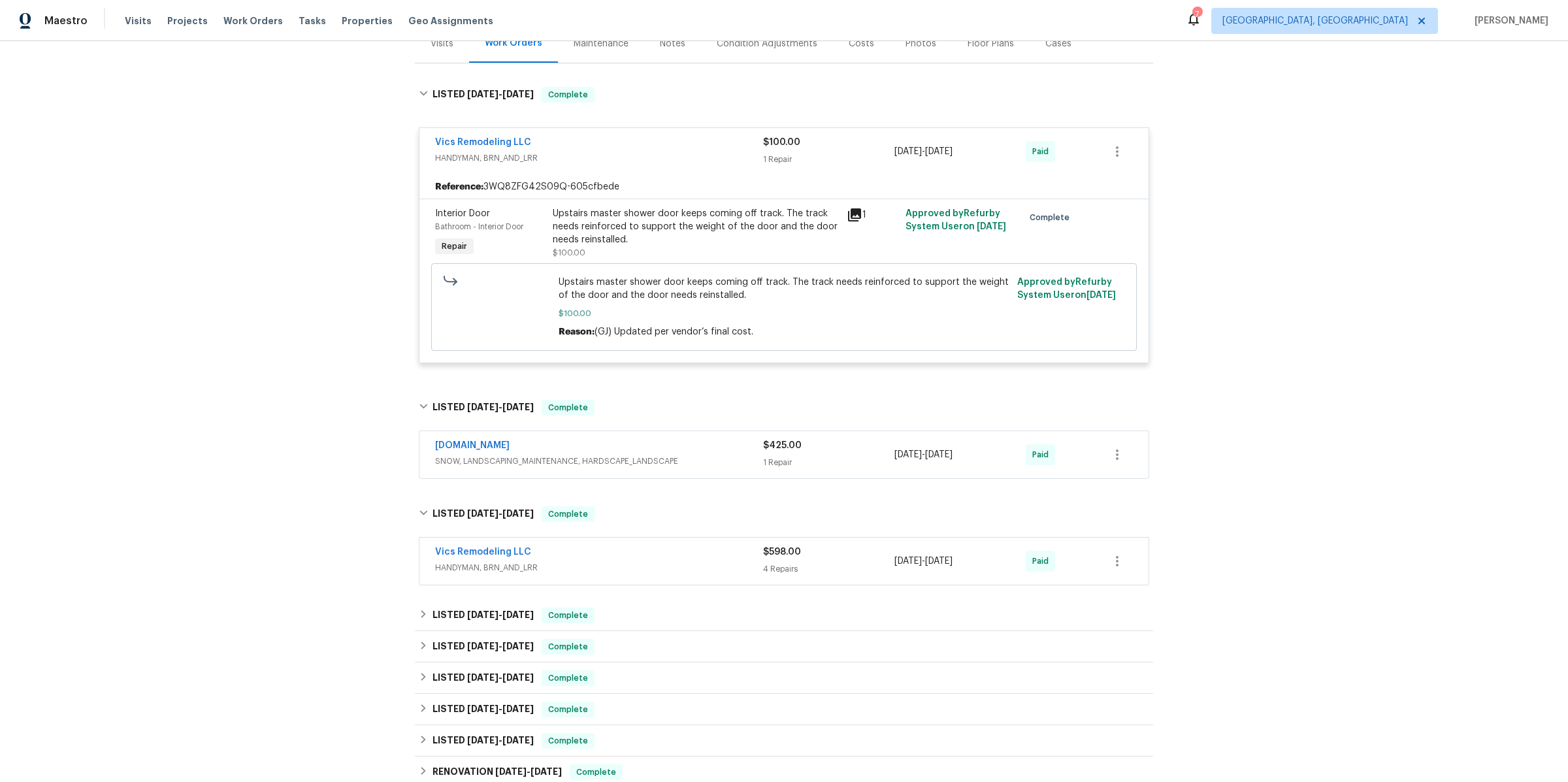
click at [630, 556] on div "Vics Remodeling LLC" at bounding box center [598, 553] width 328 height 16
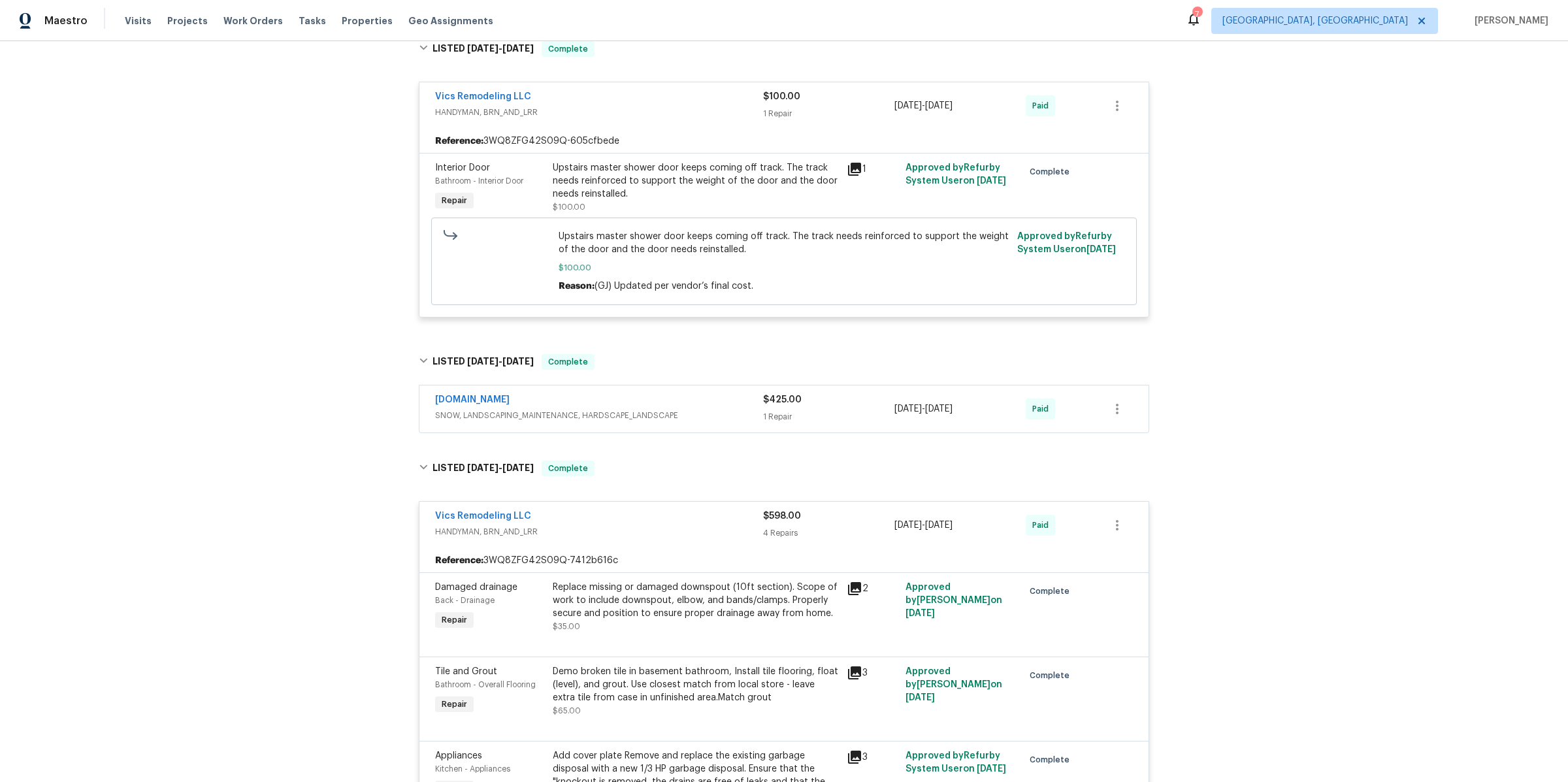
scroll to position [405, 0]
